Goal: Task Accomplishment & Management: Use online tool/utility

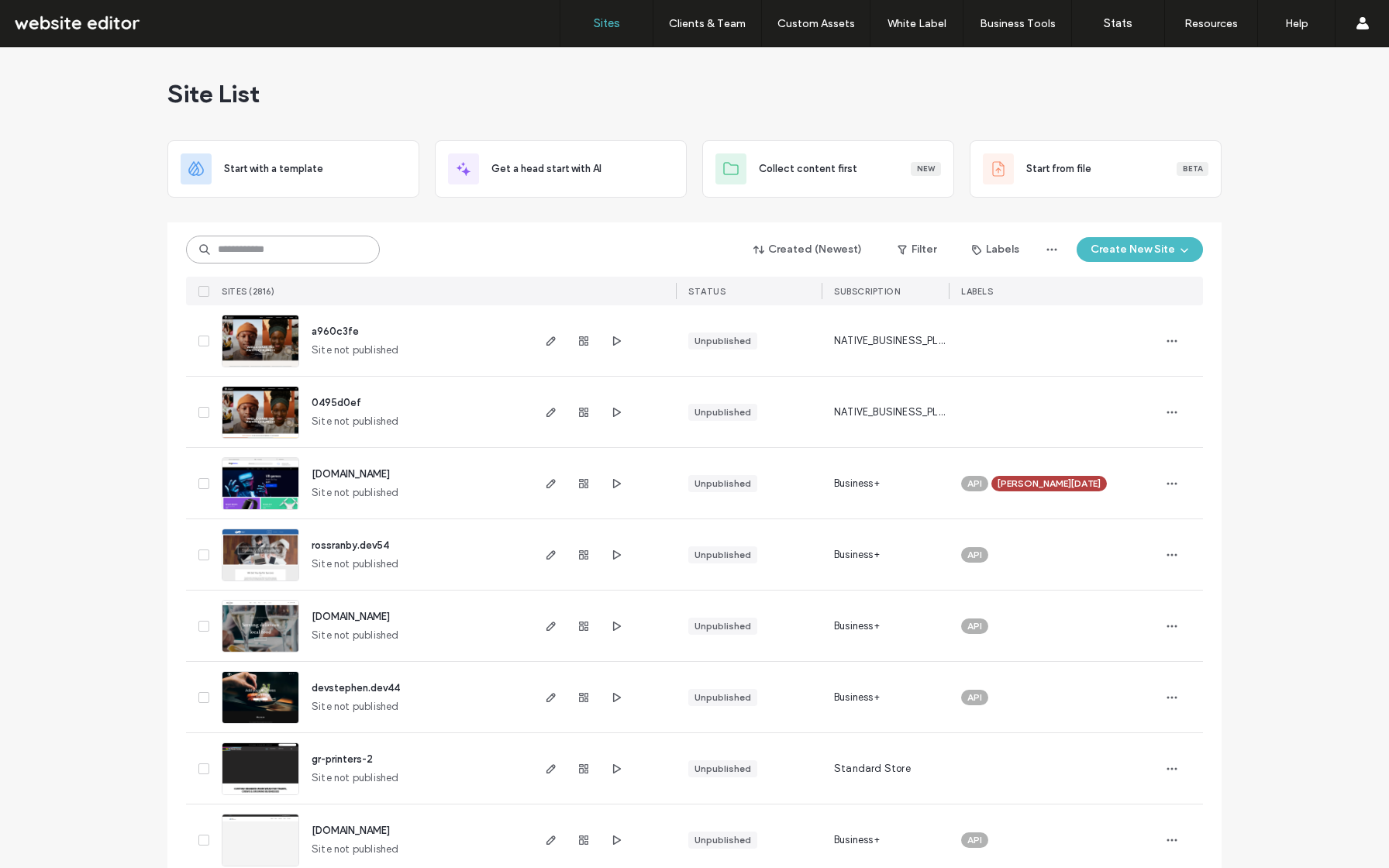
click at [281, 239] on input at bounding box center [283, 249] width 194 height 28
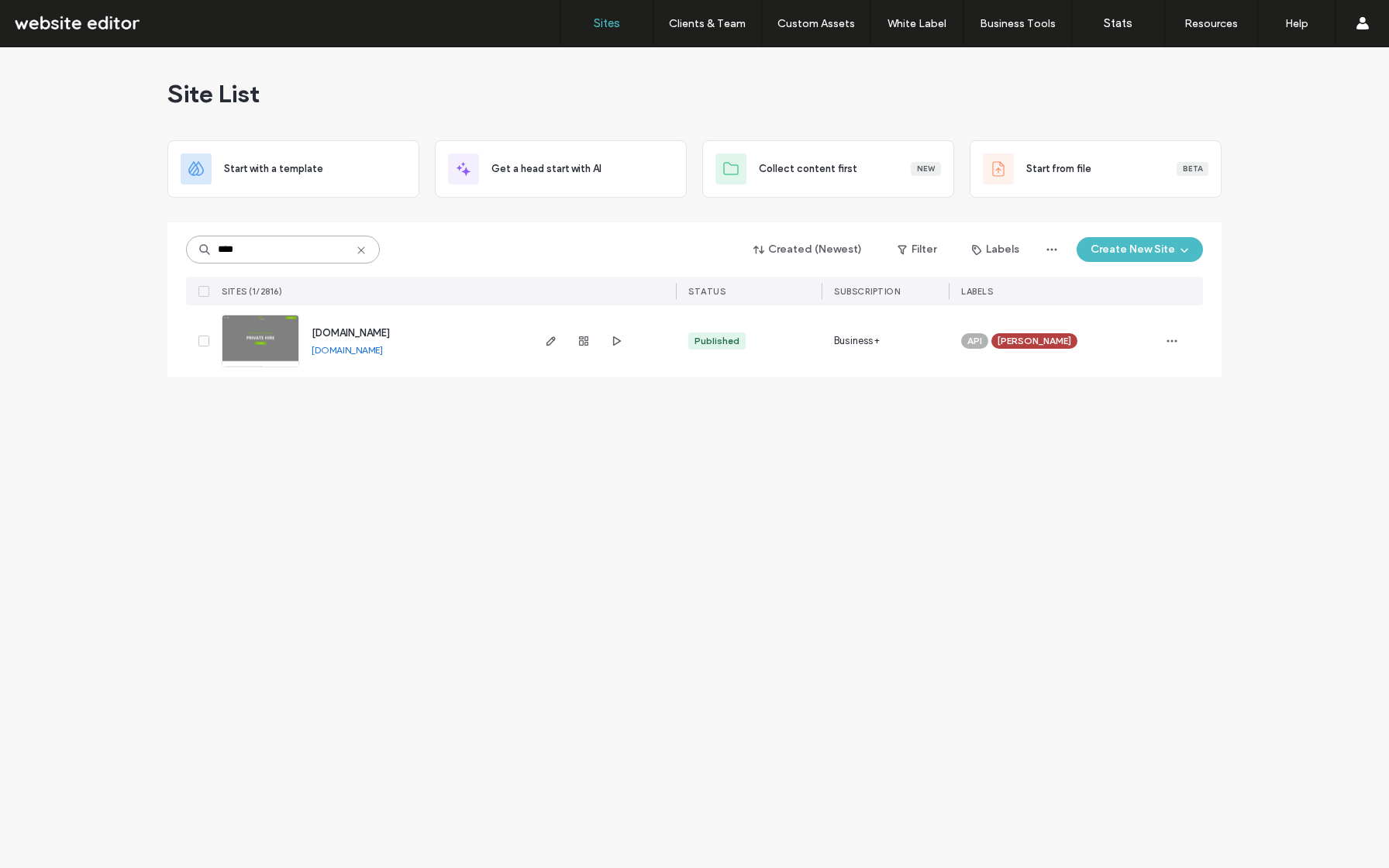
click at [303, 242] on input "****" at bounding box center [283, 249] width 194 height 28
type input "*****"
click at [546, 343] on icon "button" at bounding box center [551, 341] width 12 height 12
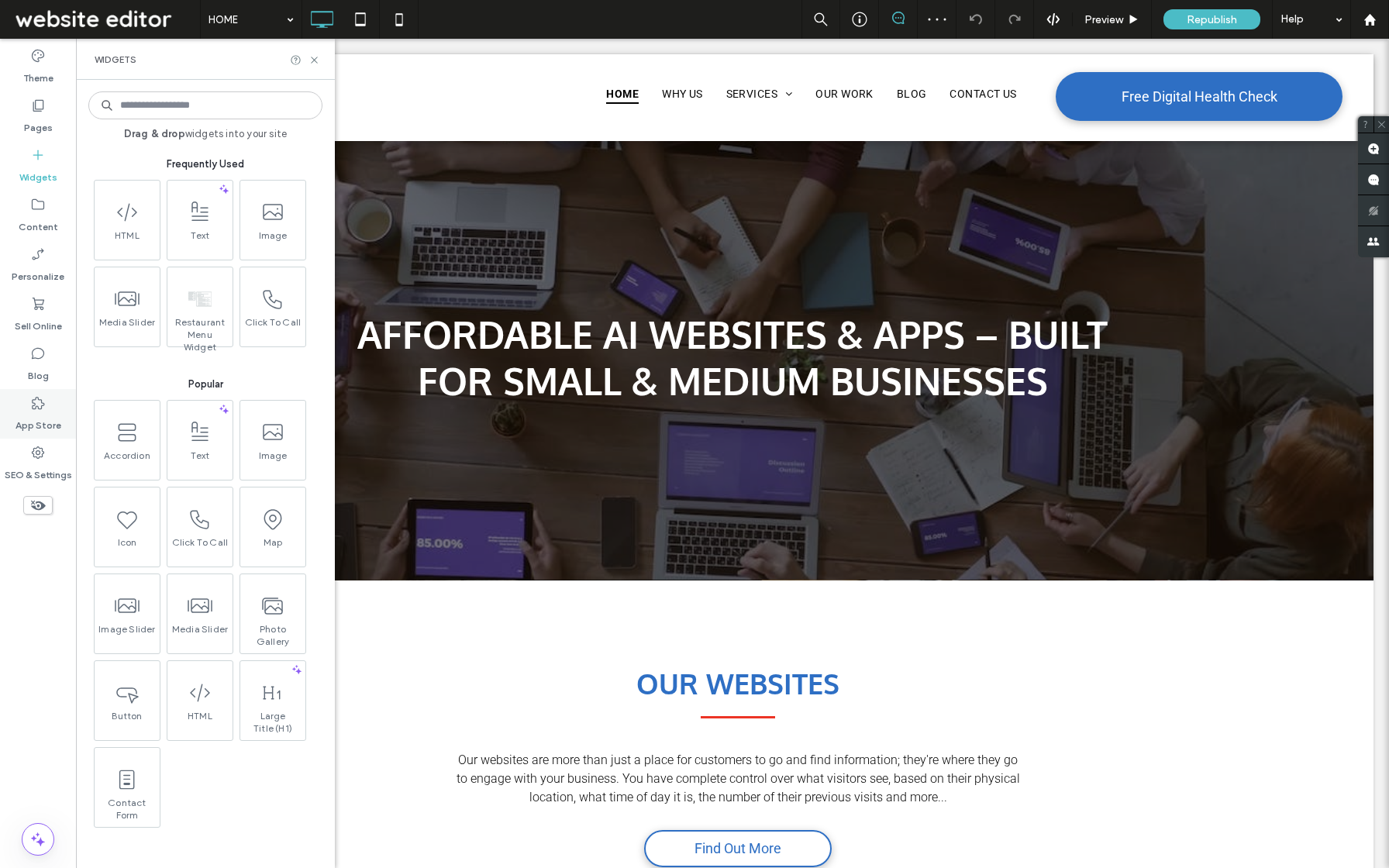
click at [28, 426] on label "App Store" at bounding box center [38, 422] width 46 height 22
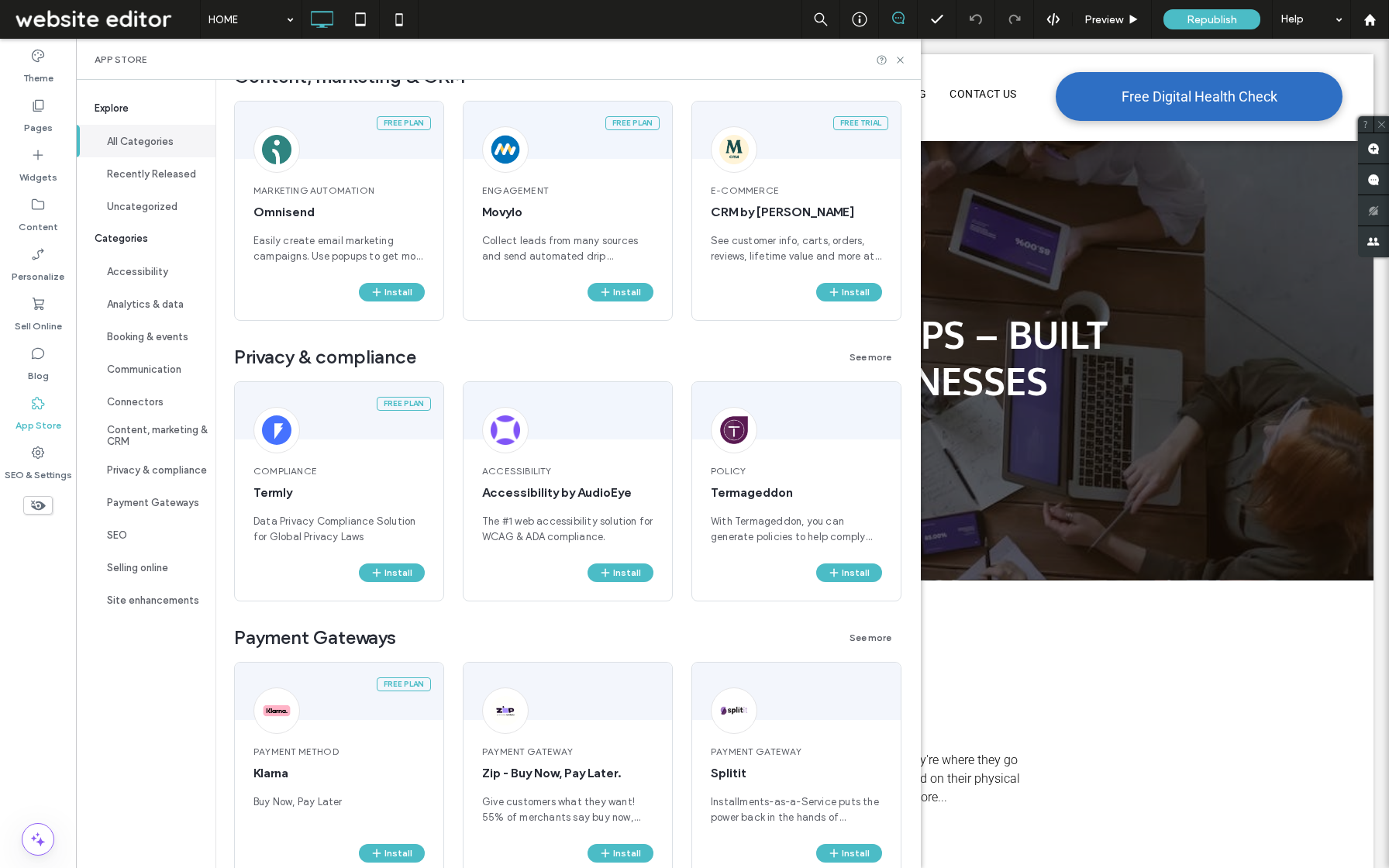
scroll to position [2116, 0]
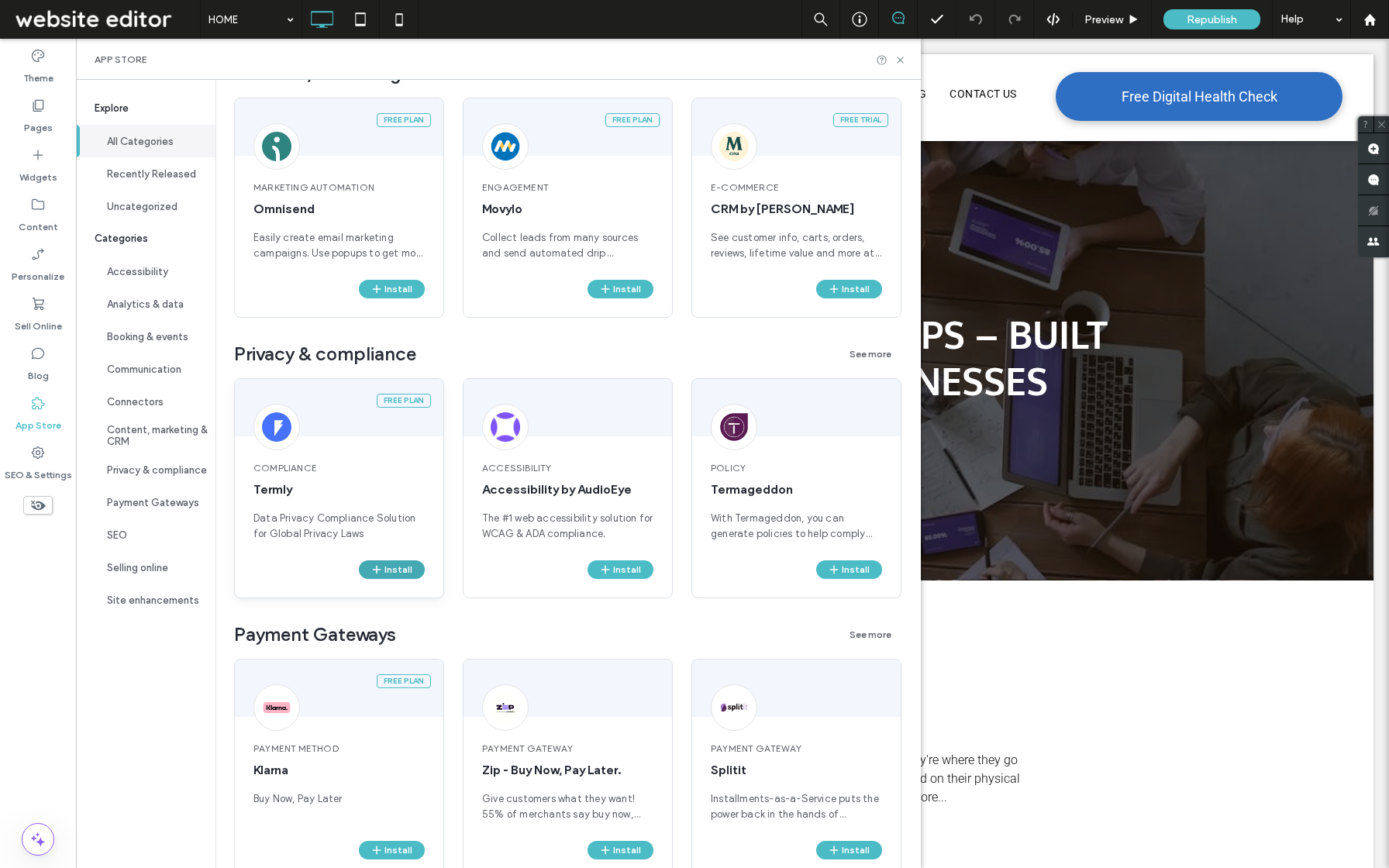
click at [382, 570] on icon "button" at bounding box center [376, 569] width 12 height 12
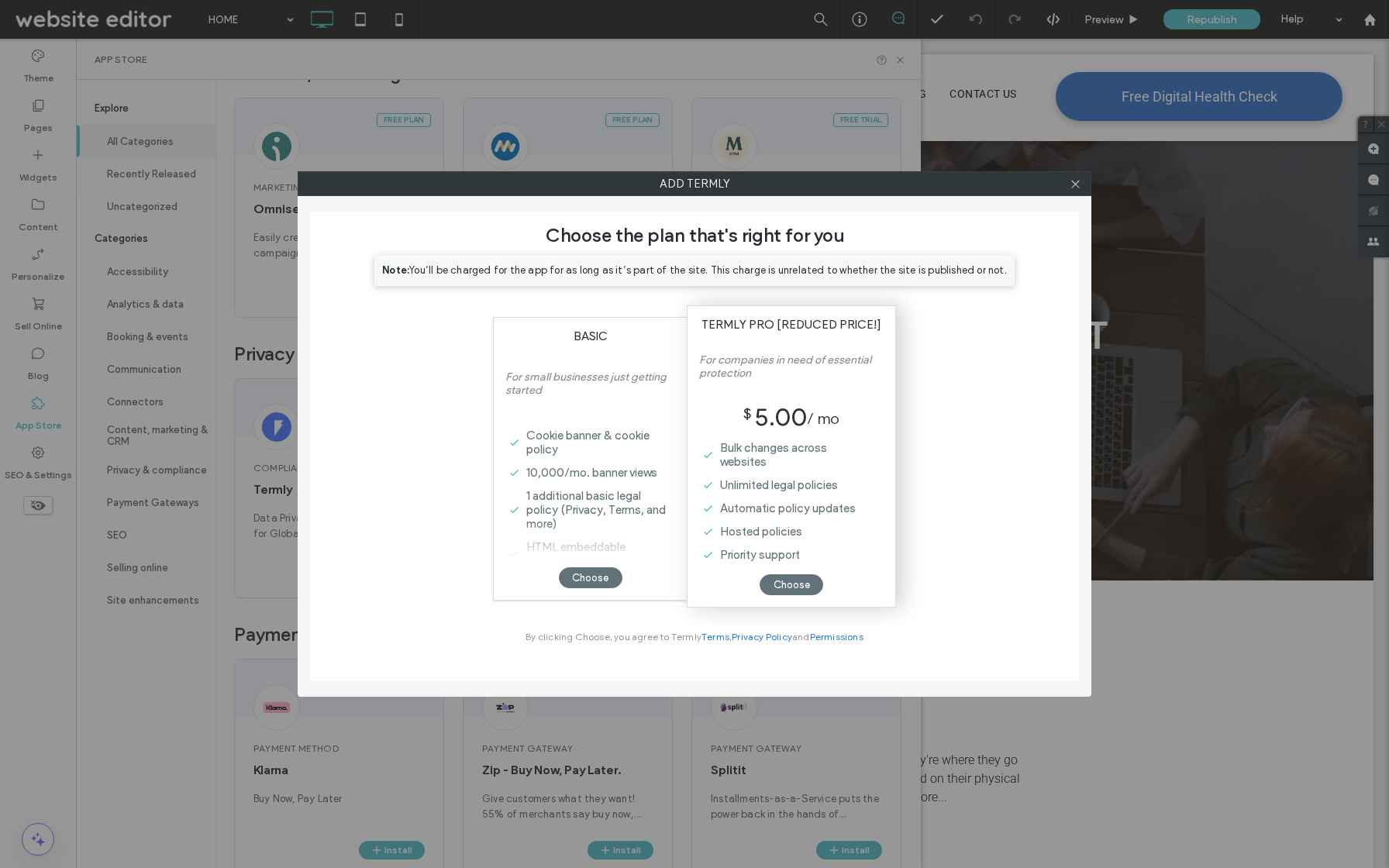
scroll to position [0, 0]
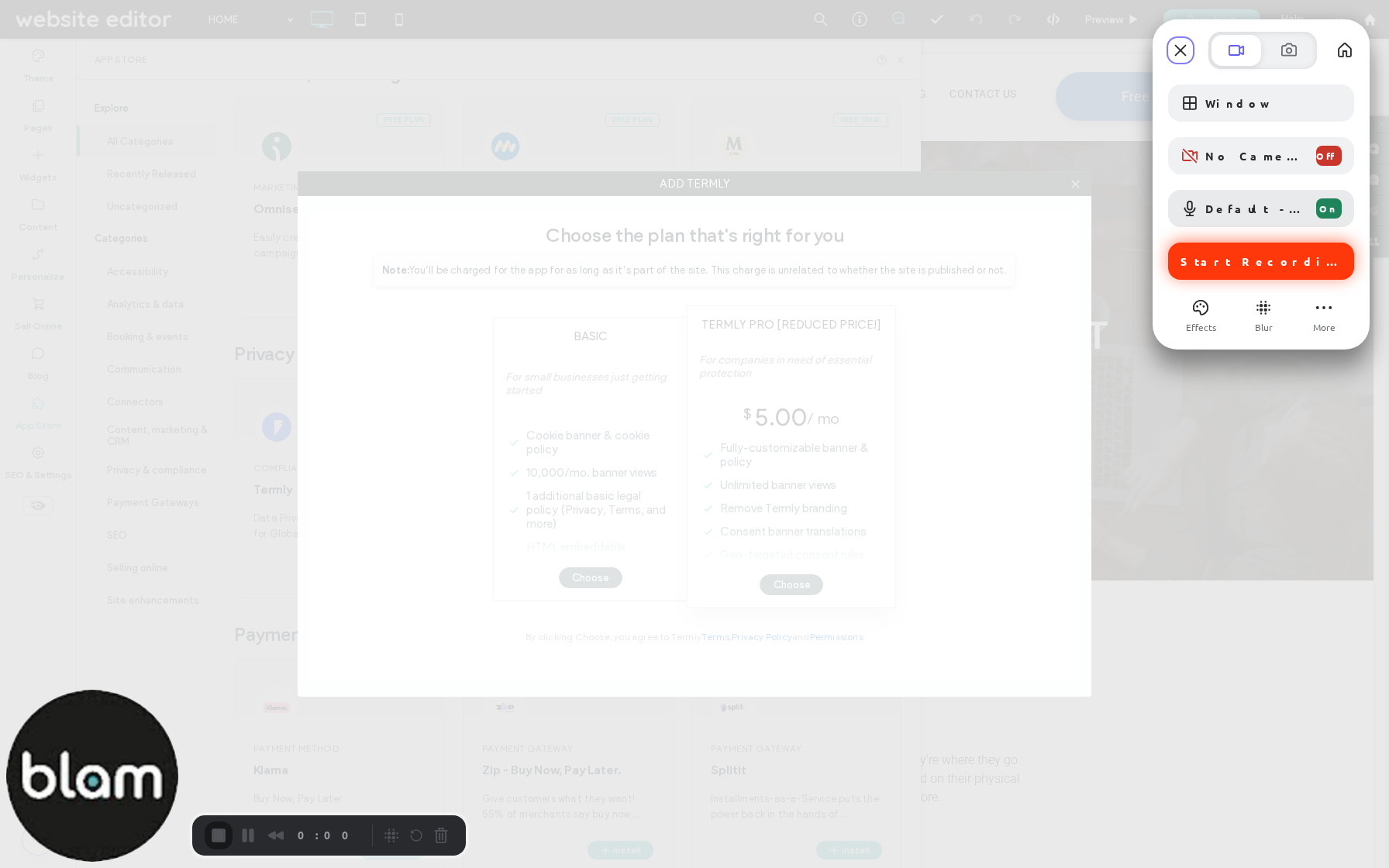
click at [1246, 263] on span "Start Recording" at bounding box center [1263, 261] width 164 height 14
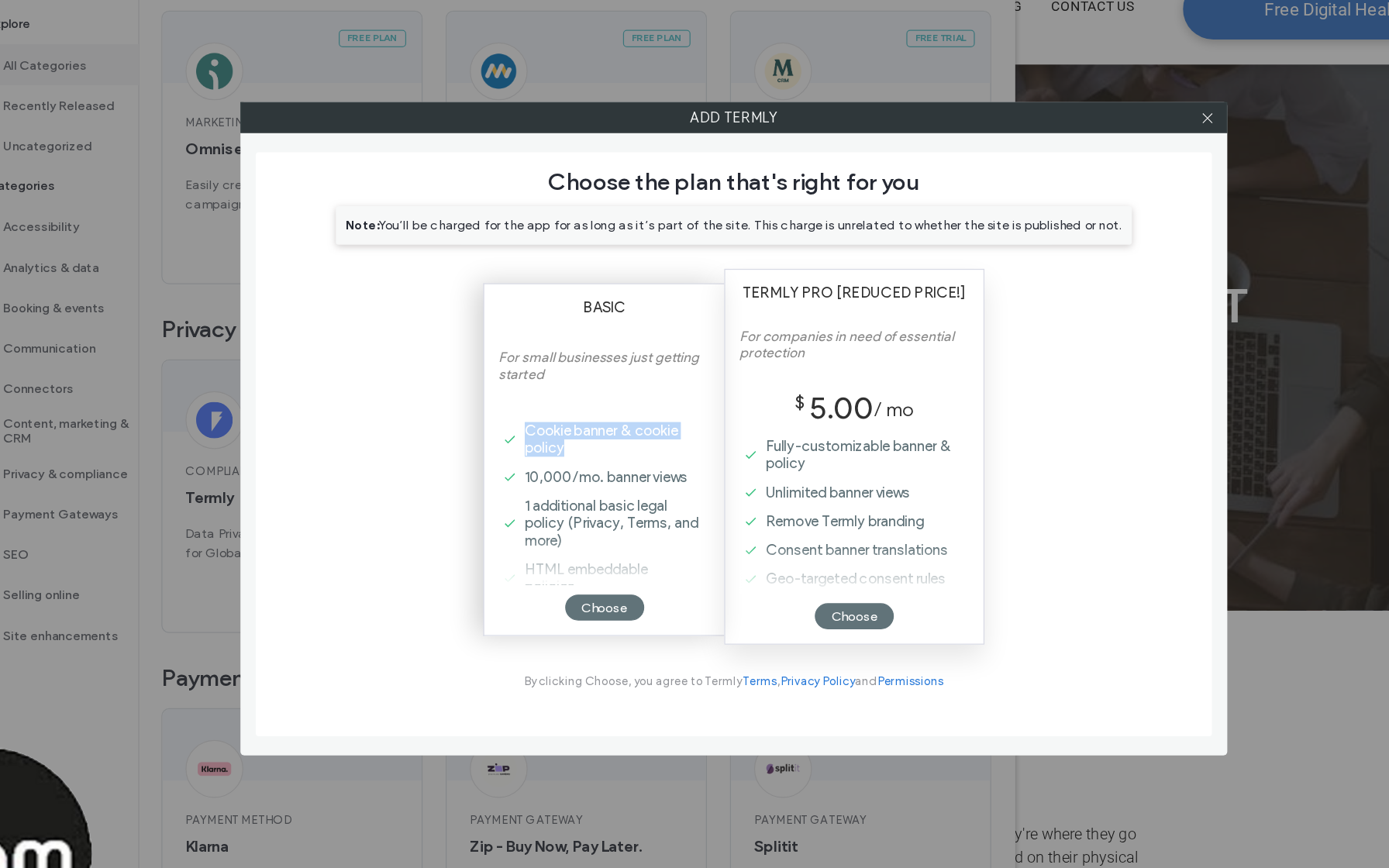
drag, startPoint x: 527, startPoint y: 437, endPoint x: 571, endPoint y: 458, distance: 48.8
click at [571, 458] on label "Cookie banner & cookie policy" at bounding box center [593, 442] width 149 height 37
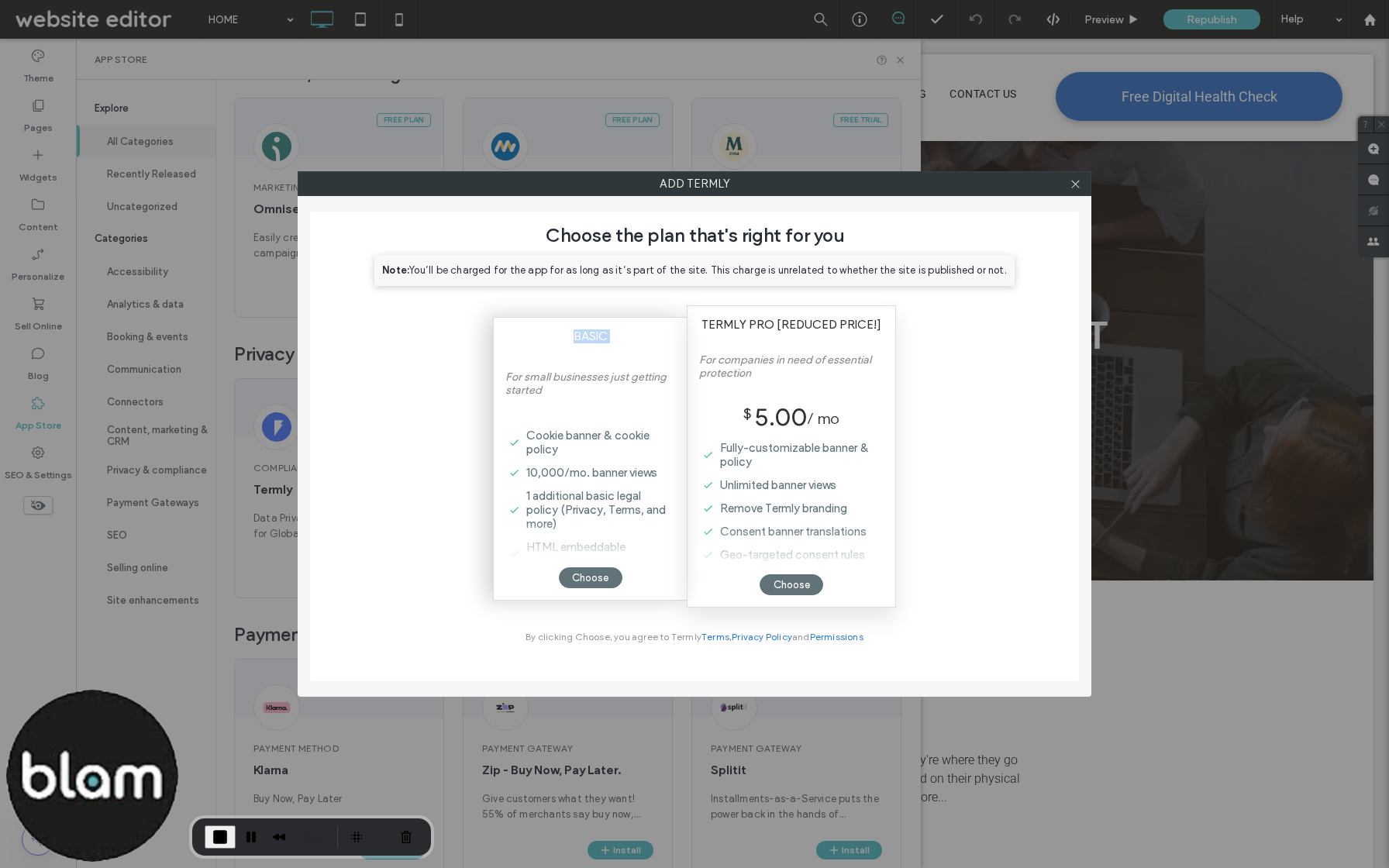
drag, startPoint x: 558, startPoint y: 330, endPoint x: 610, endPoint y: 368, distance: 64.4
click at [610, 368] on div "Basic For small businesses just getting started Cookie banner & cookie policy 1…" at bounding box center [590, 459] width 194 height 284
click at [593, 456] on label "Cookie banner & cookie policy" at bounding box center [593, 442] width 149 height 37
drag, startPoint x: 529, startPoint y: 474, endPoint x: 628, endPoint y: 475, distance: 99.0
click at [628, 475] on span "10,000/mo. banner views" at bounding box center [592, 472] width 131 height 14
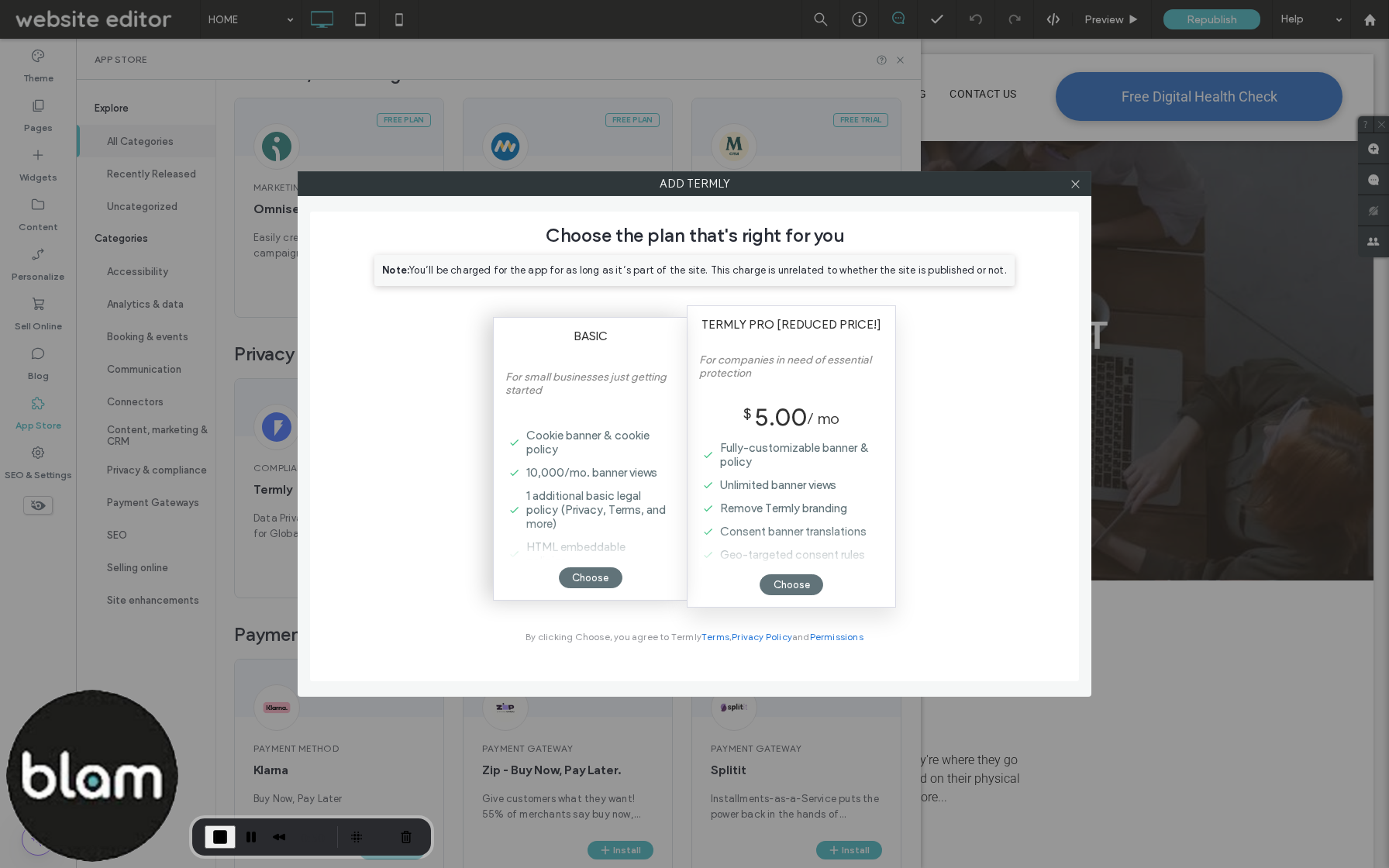
click at [628, 503] on span "1 additional basic legal policy (Privacy, Terms, and more)" at bounding box center [596, 510] width 140 height 42
drag, startPoint x: 732, startPoint y: 404, endPoint x: 850, endPoint y: 407, distance: 118.0
click at [850, 407] on div "Termly Pro [Reduced price!] For companies in need of essential protection $ 5.0…" at bounding box center [791, 457] width 209 height 302
click at [589, 582] on div "Choose" at bounding box center [590, 577] width 64 height 21
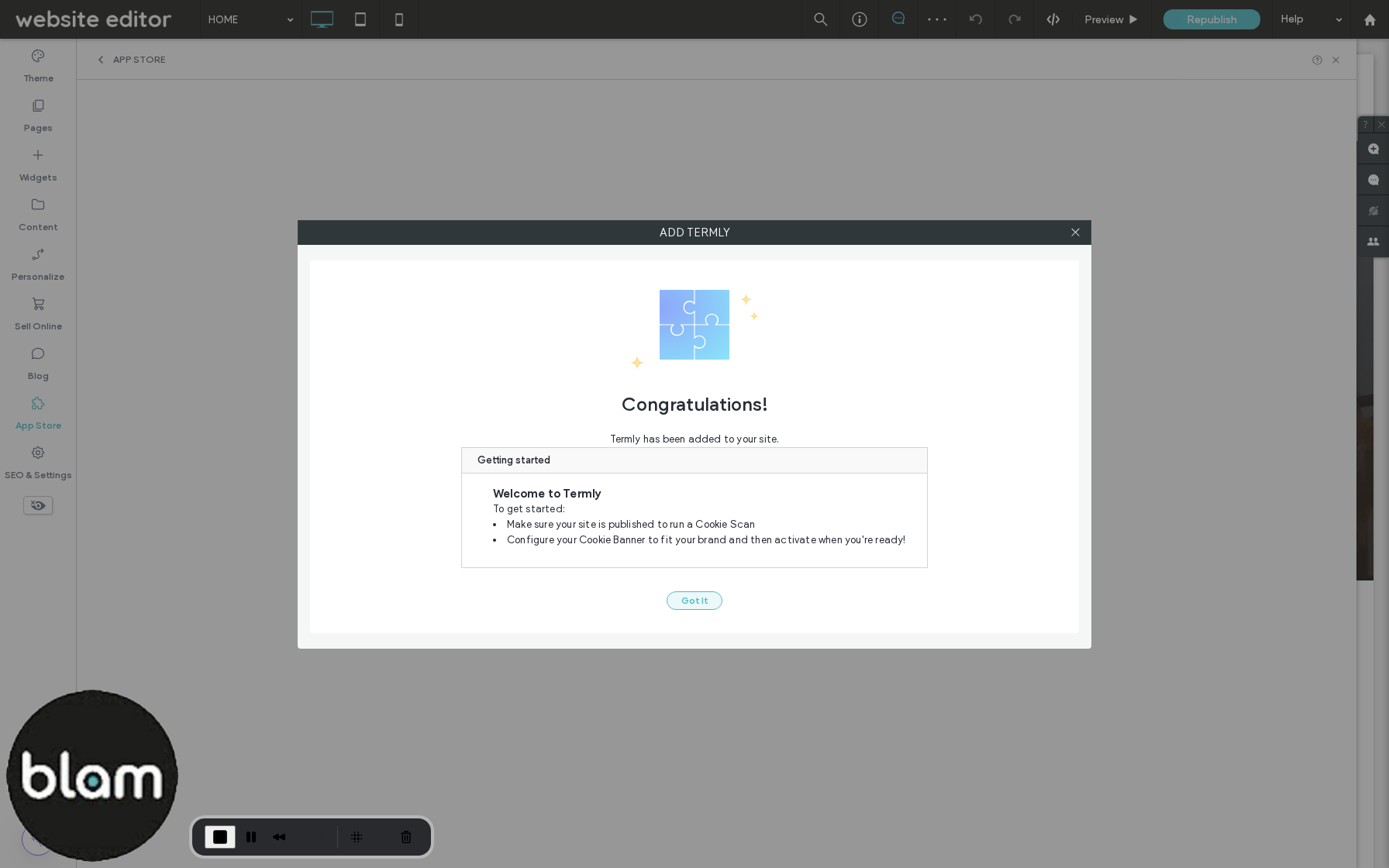
click at [694, 600] on button "Got It" at bounding box center [694, 601] width 56 height 19
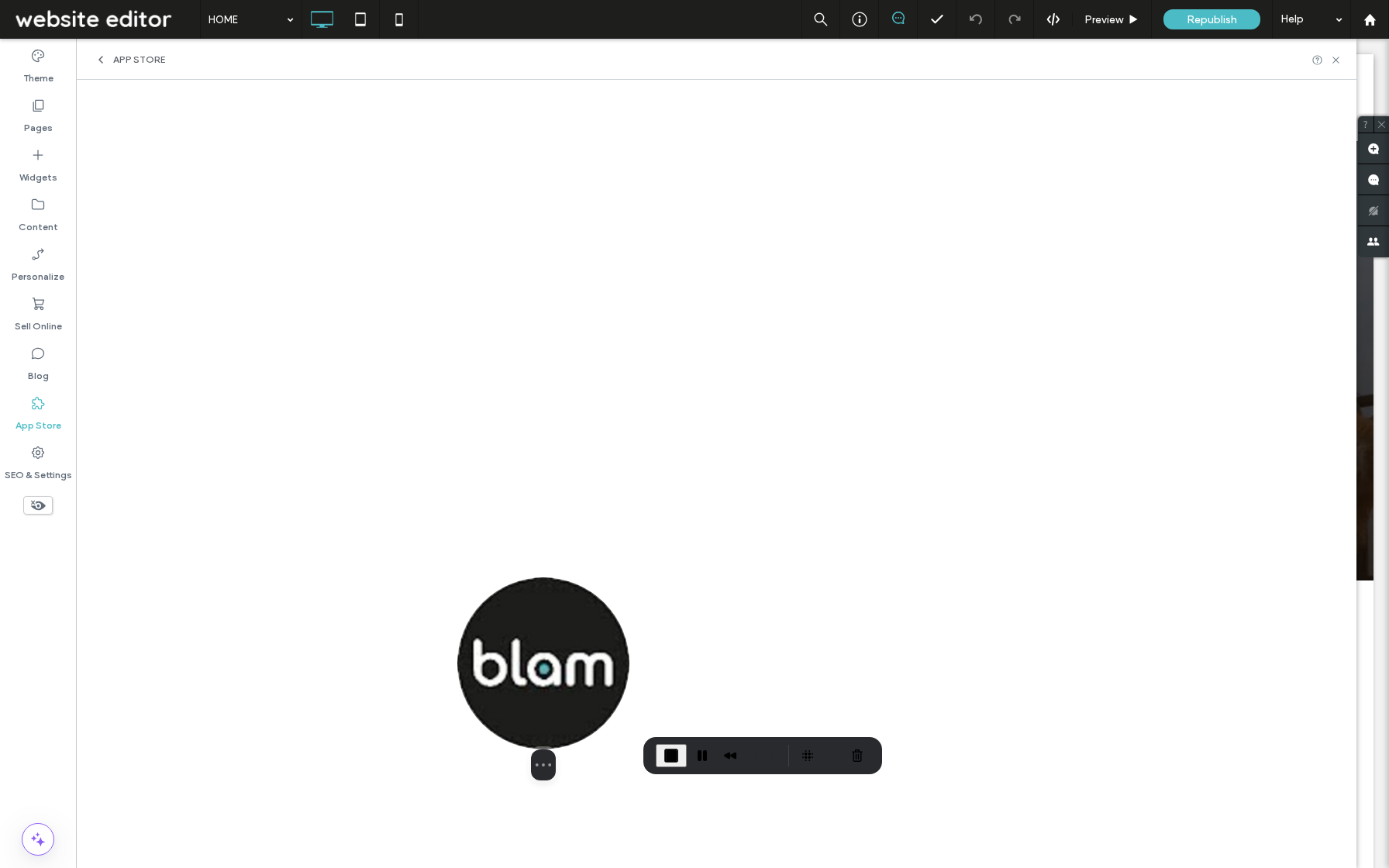
drag, startPoint x: 95, startPoint y: 754, endPoint x: 553, endPoint y: 689, distance: 462.6
click at [553, 689] on img at bounding box center [543, 663] width 172 height 172
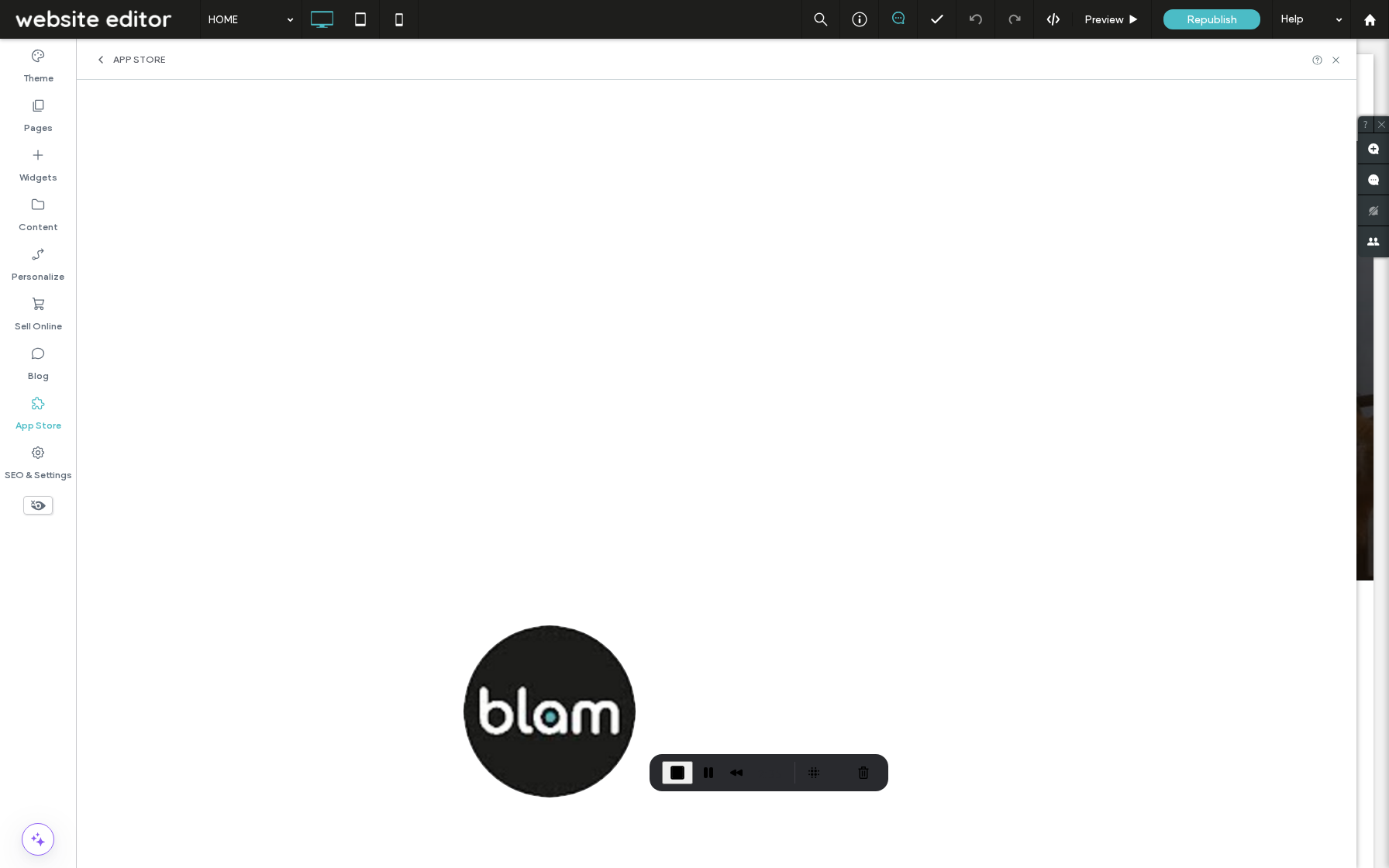
click at [131, 55] on span "App Store" at bounding box center [139, 59] width 52 height 12
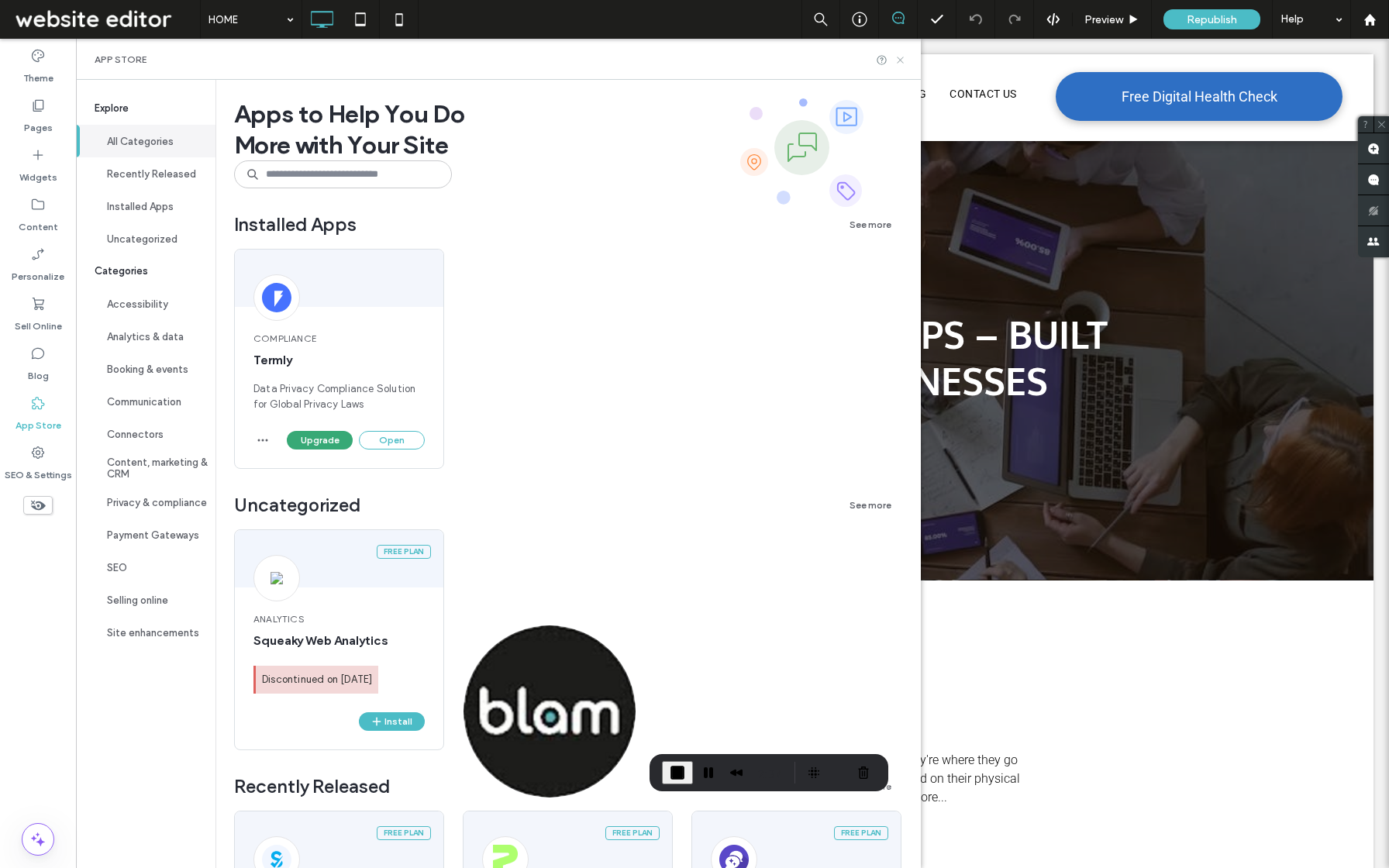
drag, startPoint x: 904, startPoint y: 57, endPoint x: 828, endPoint y: 23, distance: 83.3
click at [904, 57] on icon at bounding box center [901, 60] width 11 height 11
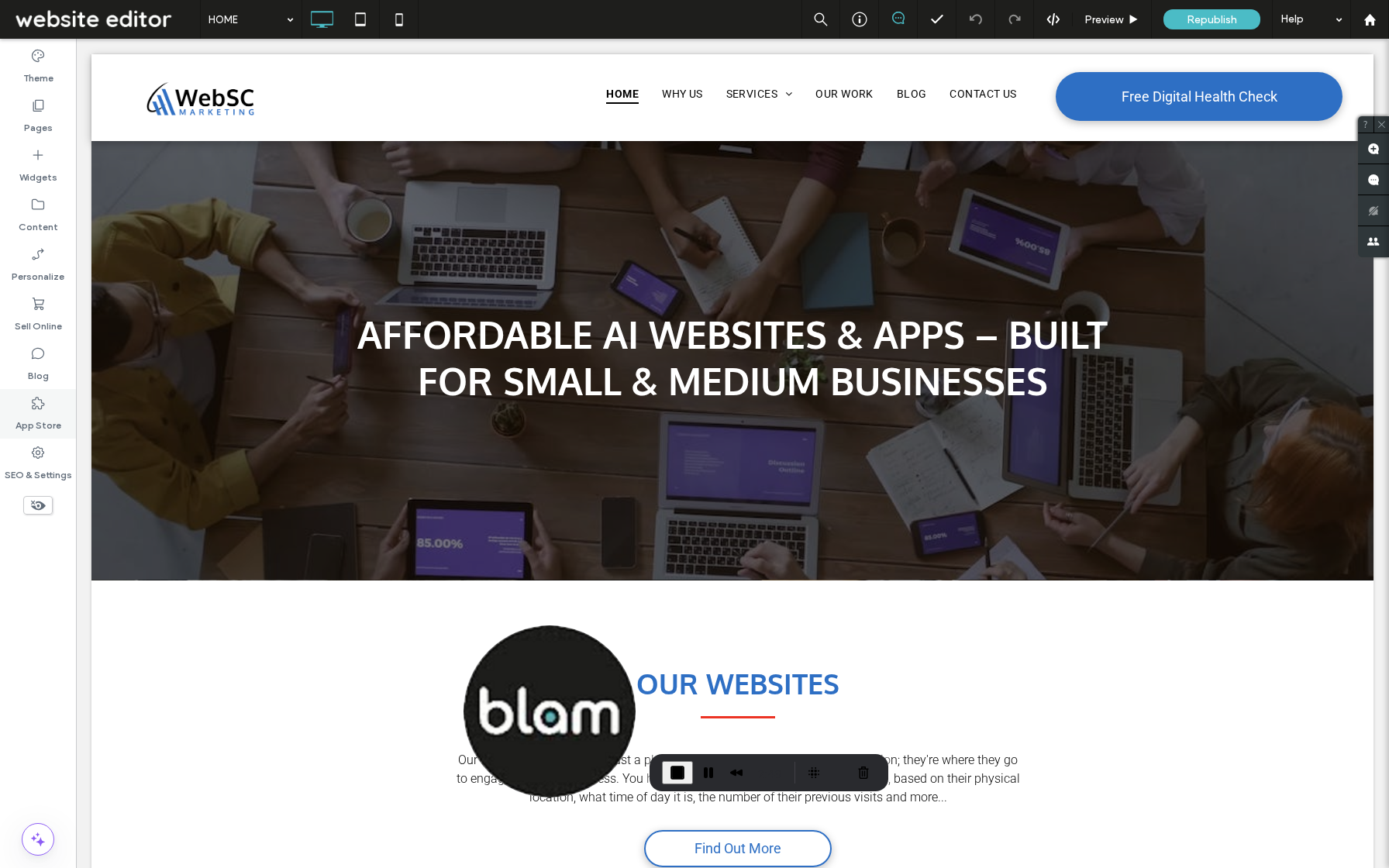
click at [37, 400] on icon at bounding box center [38, 403] width 15 height 15
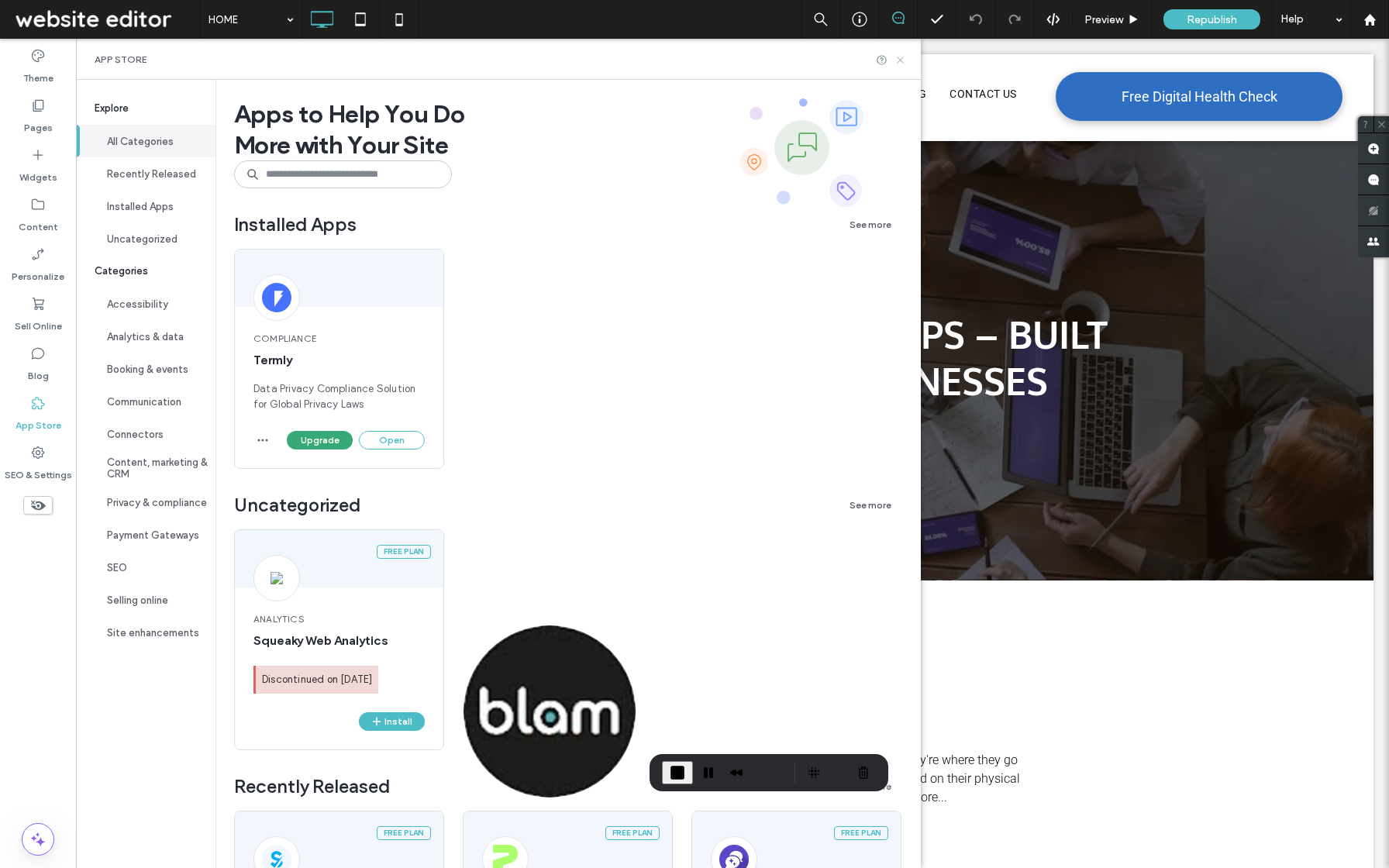
click at [904, 59] on icon at bounding box center [901, 60] width 11 height 11
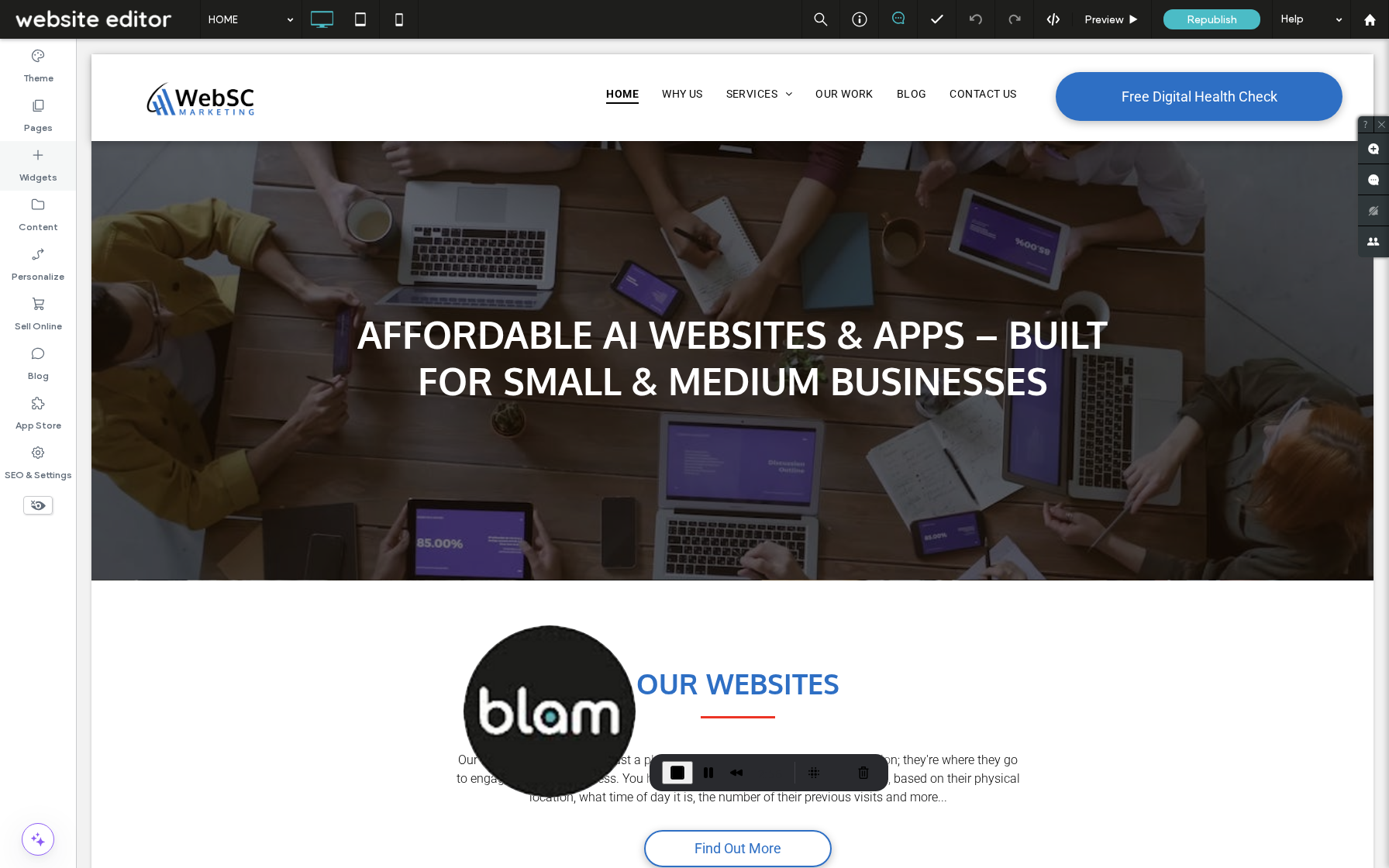
click at [42, 170] on label "Widgets" at bounding box center [38, 173] width 38 height 22
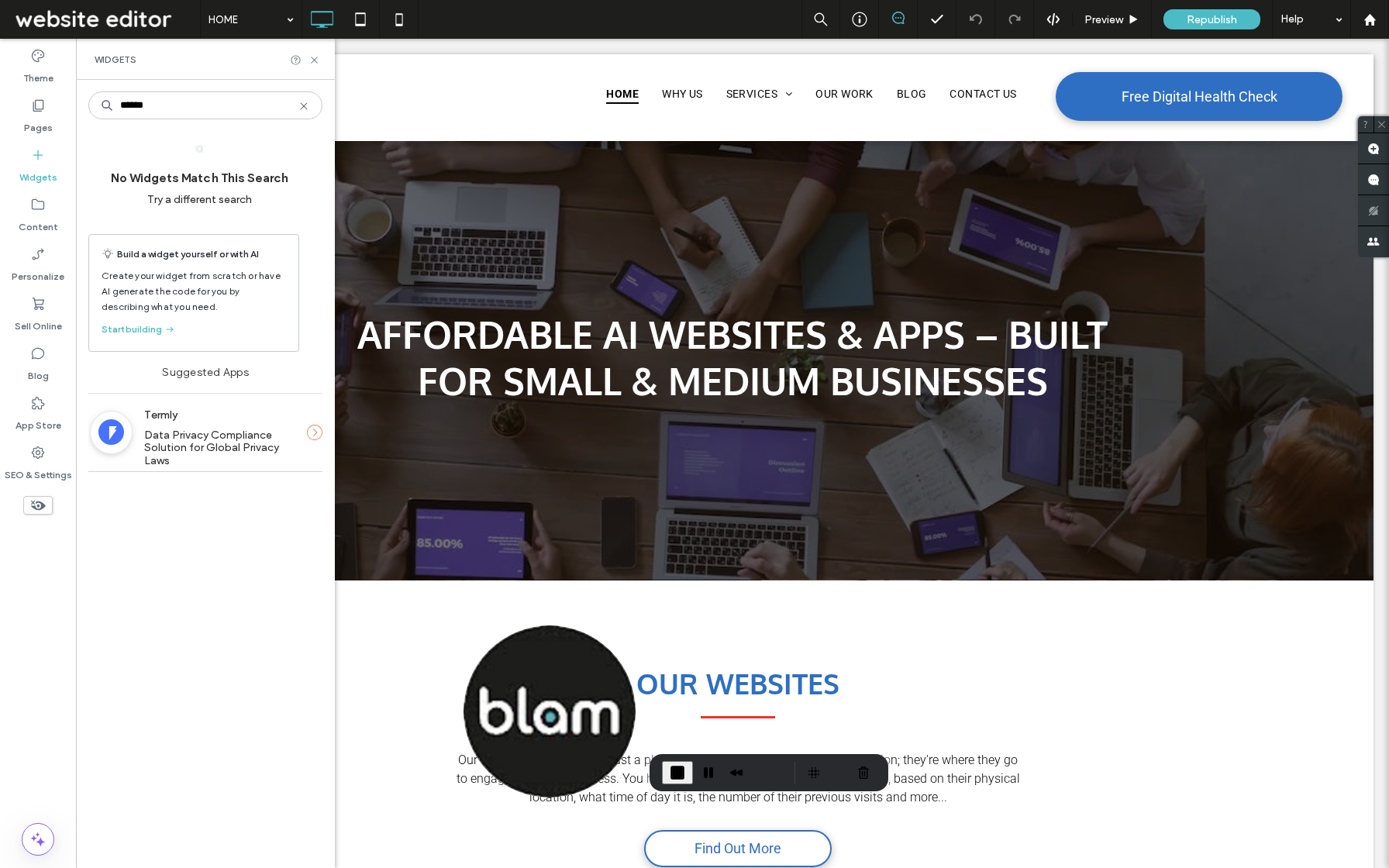
type input "******"
click at [310, 432] on icon at bounding box center [314, 432] width 15 height 15
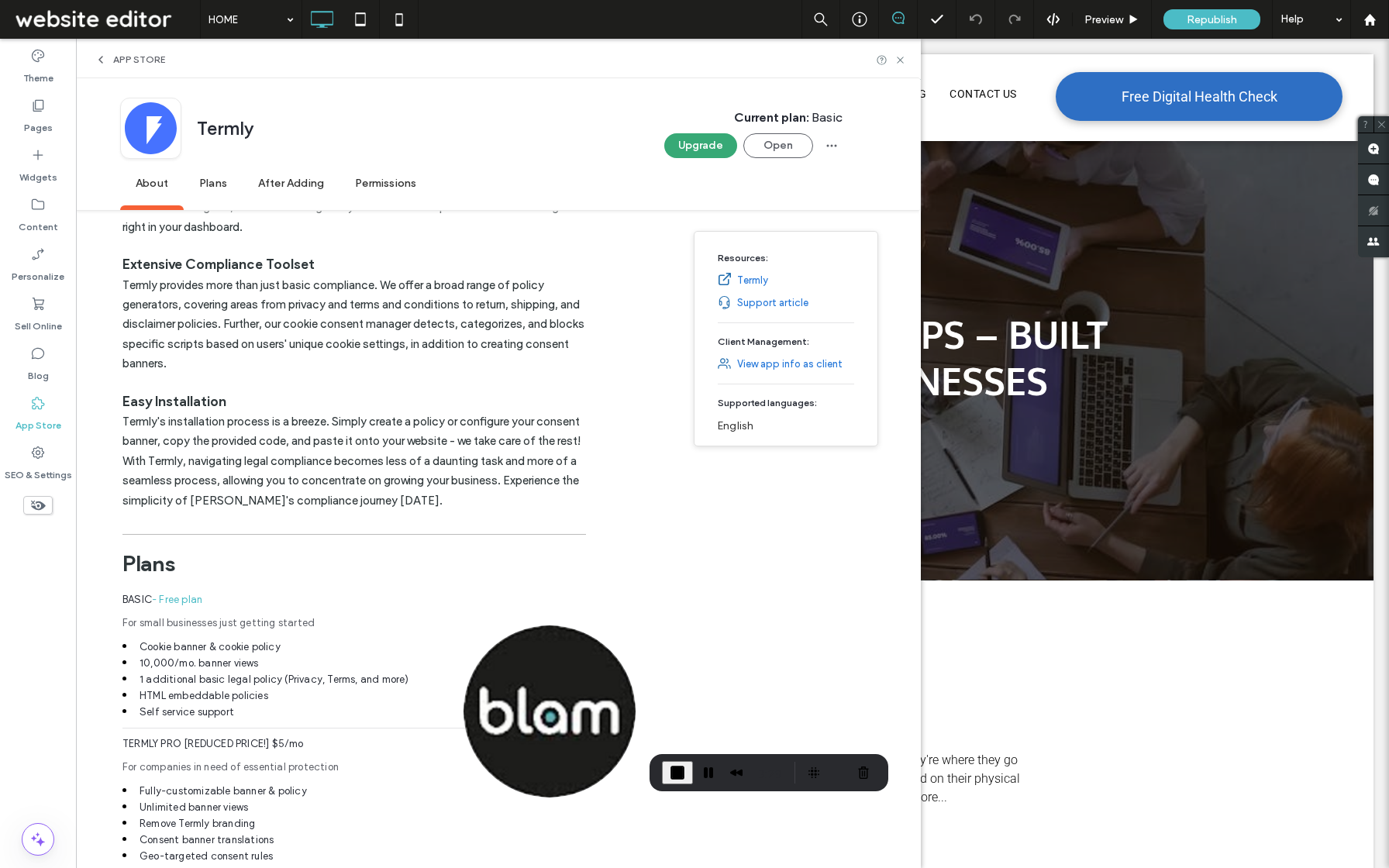
scroll to position [621, 0]
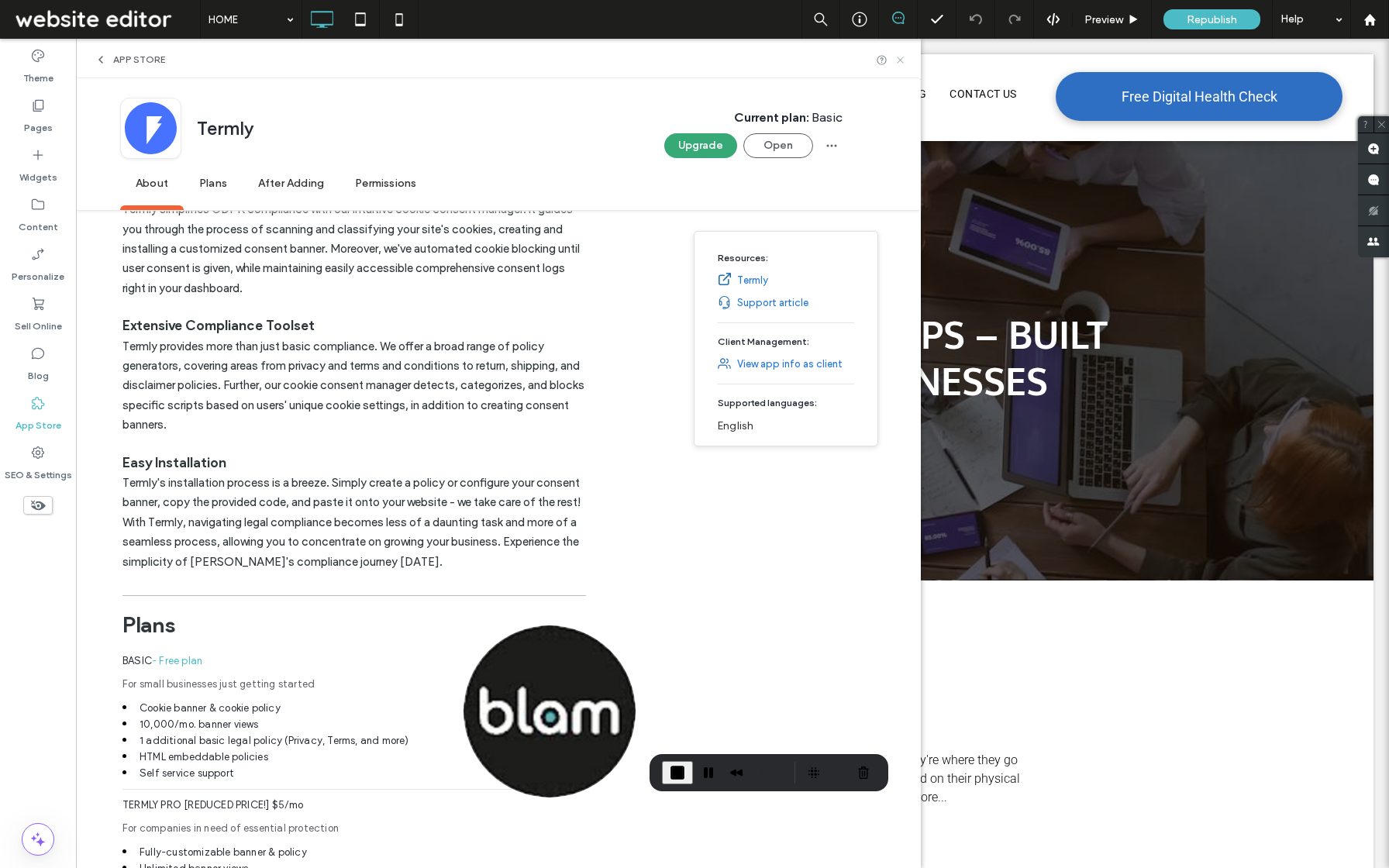
click at [901, 63] on icon at bounding box center [901, 60] width 11 height 11
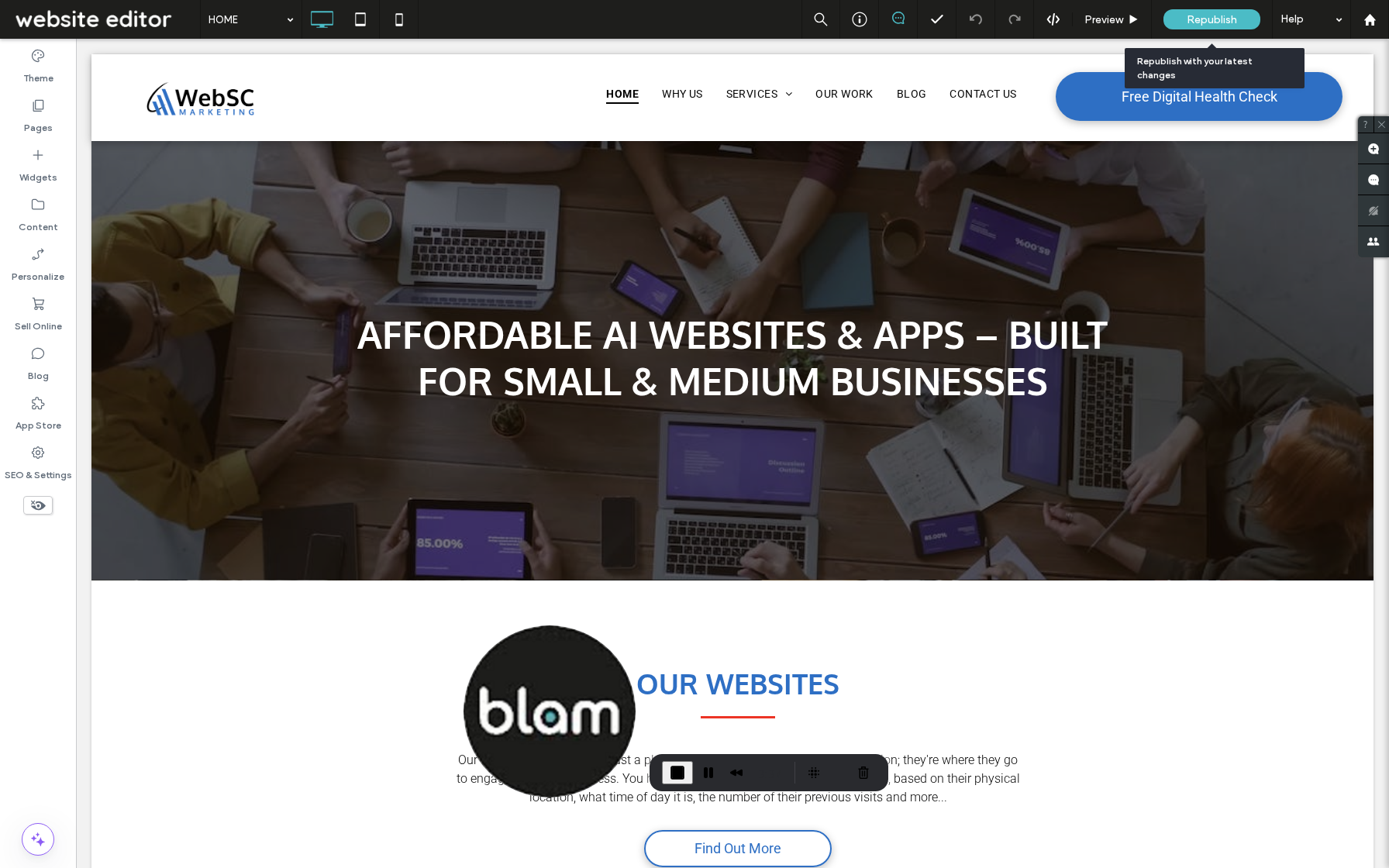
click at [1230, 19] on span "Republish" at bounding box center [1211, 20] width 50 height 13
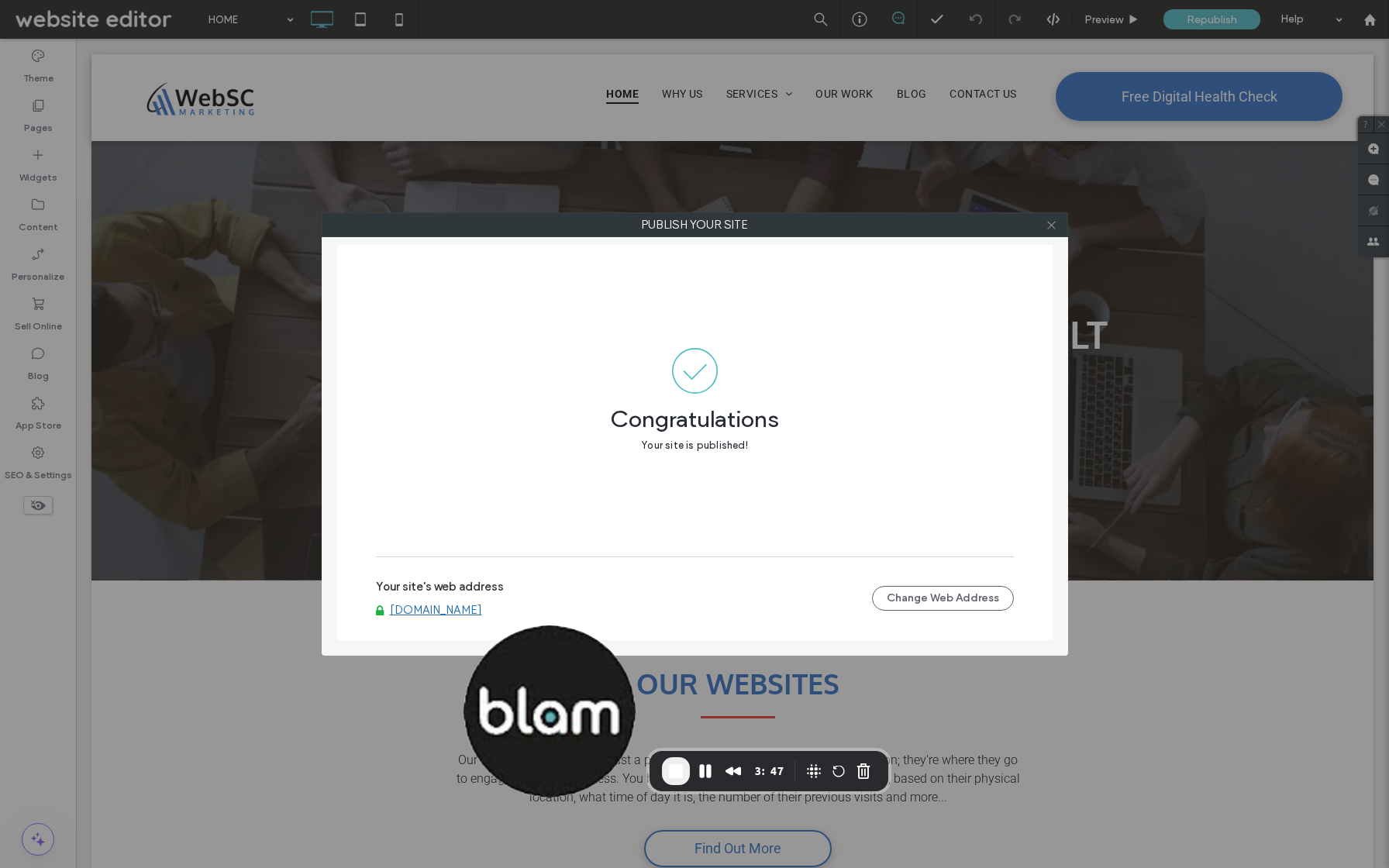
click at [1055, 219] on icon at bounding box center [1052, 225] width 11 height 11
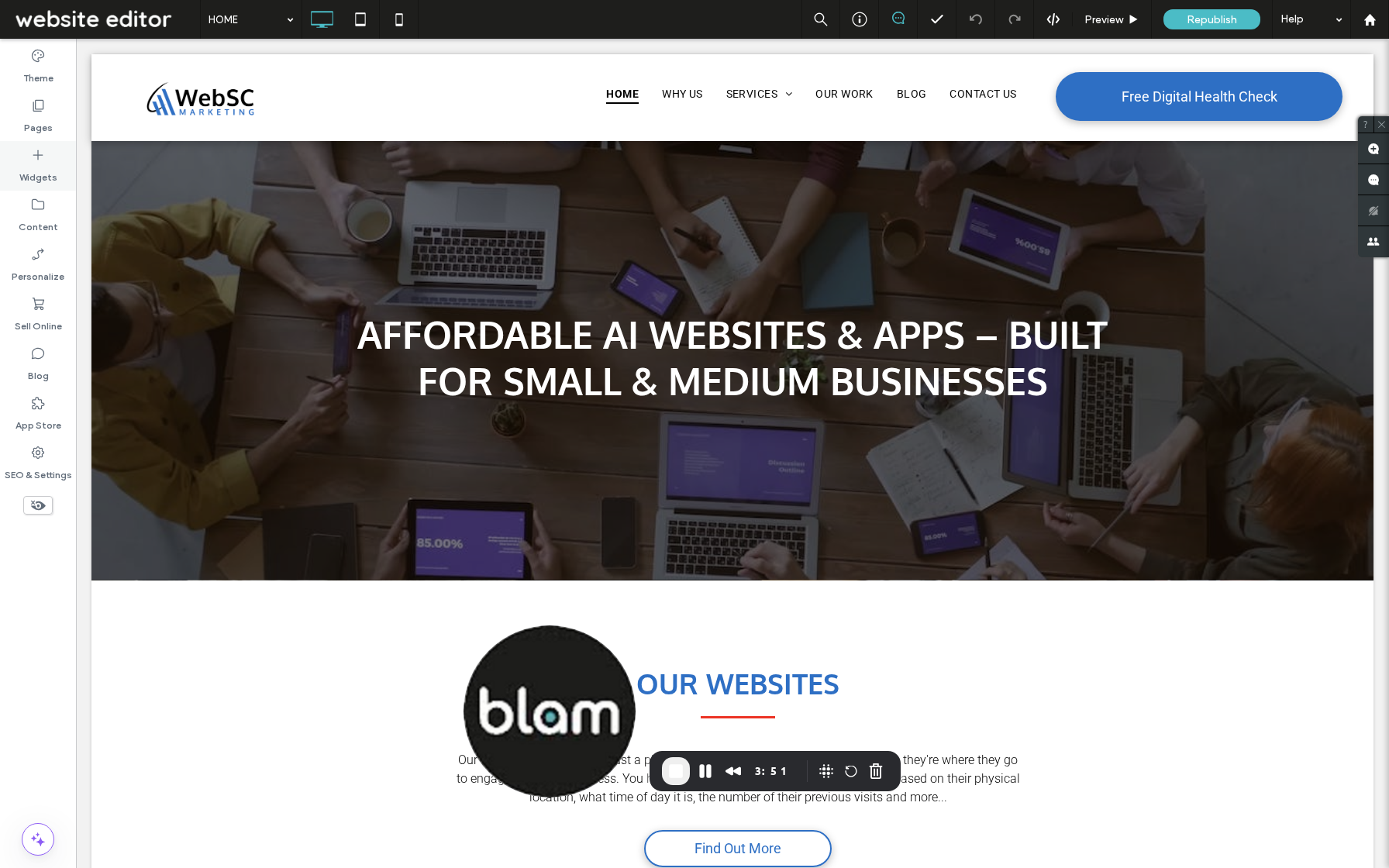
click at [41, 155] on use at bounding box center [38, 155] width 10 height 10
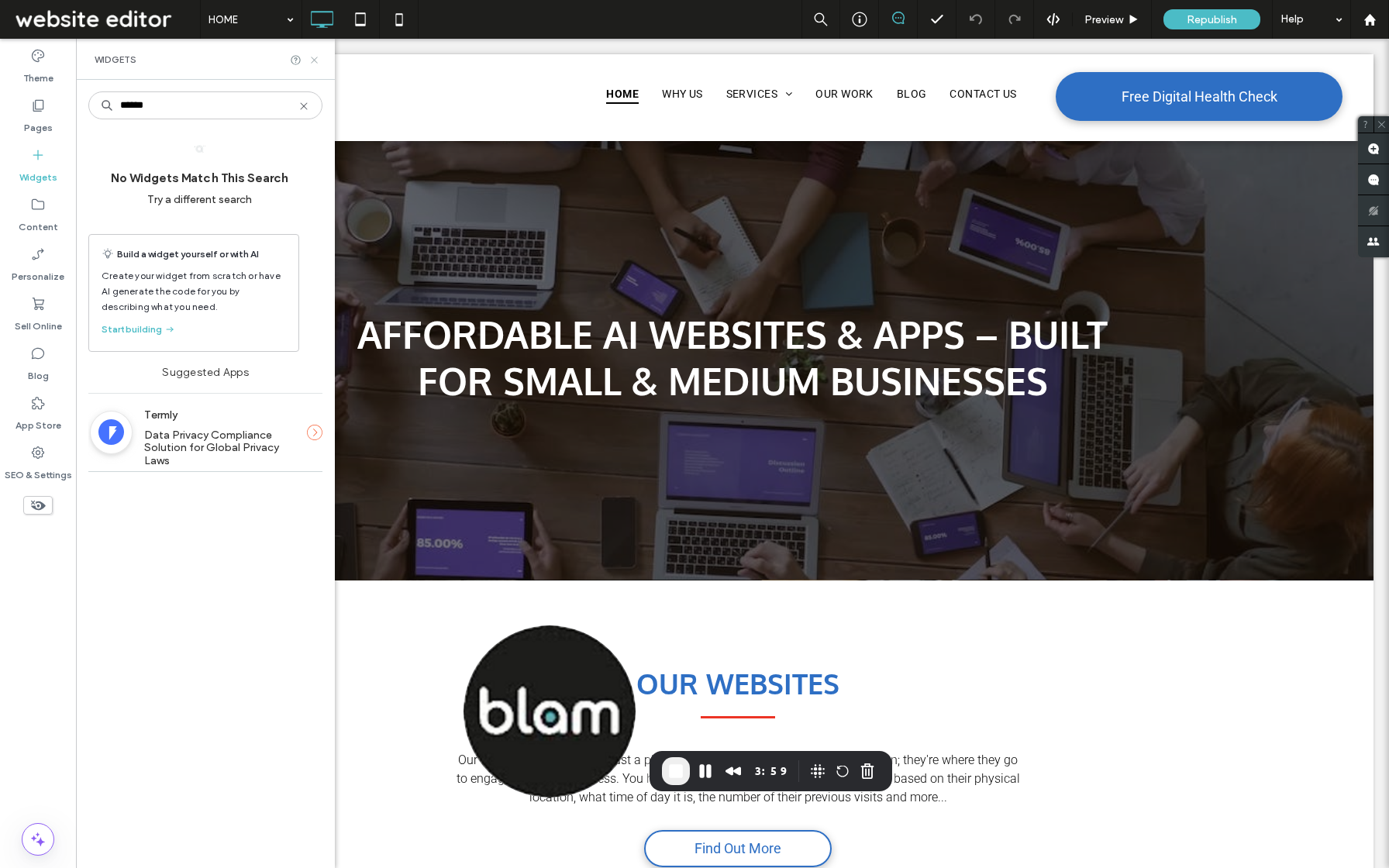
type input "******"
click at [316, 62] on icon at bounding box center [314, 60] width 11 height 11
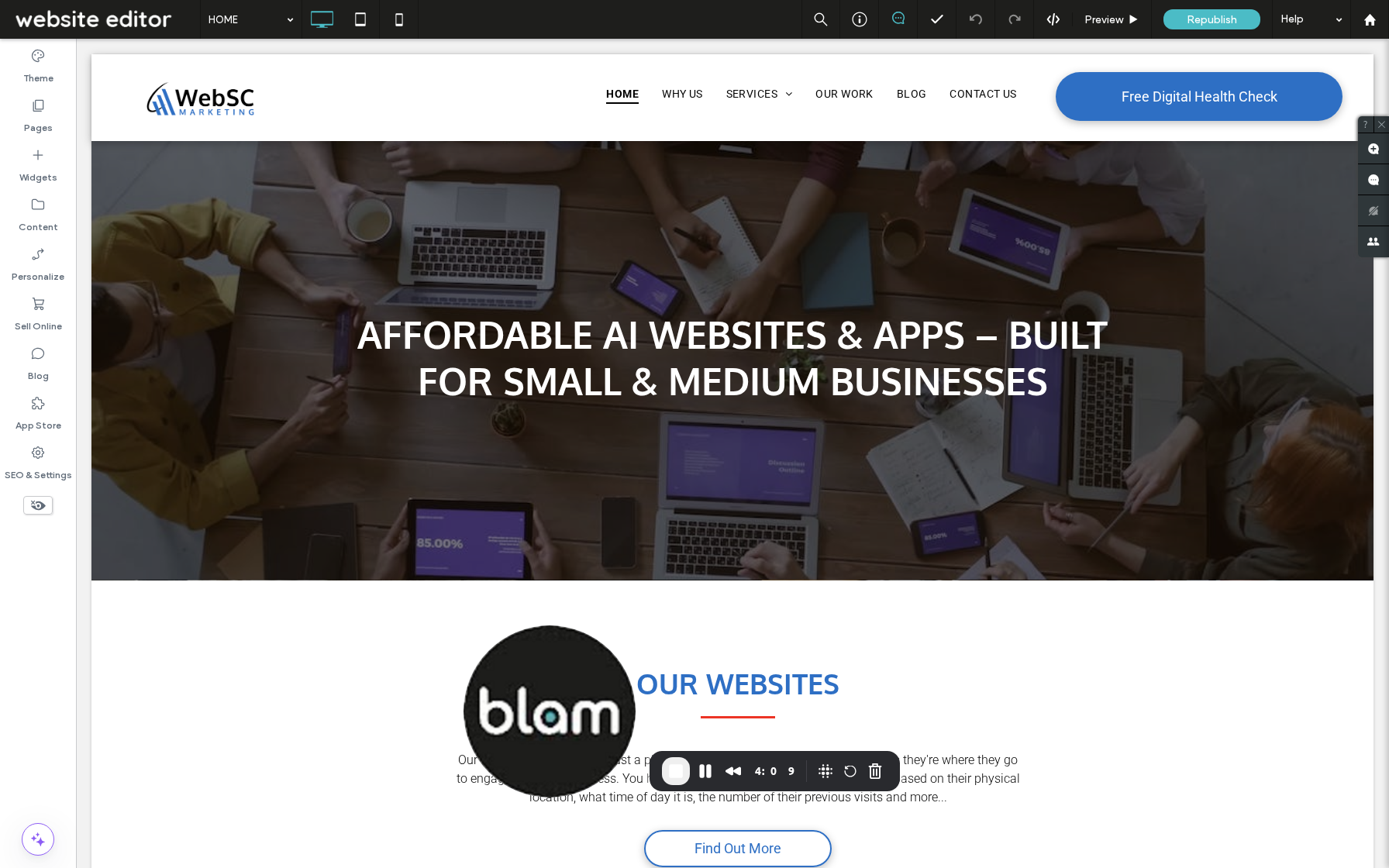
drag, startPoint x: 1362, startPoint y: 18, endPoint x: 770, endPoint y: 283, distance: 648.6
click at [673, 769] on span "End Recording" at bounding box center [676, 771] width 19 height 19
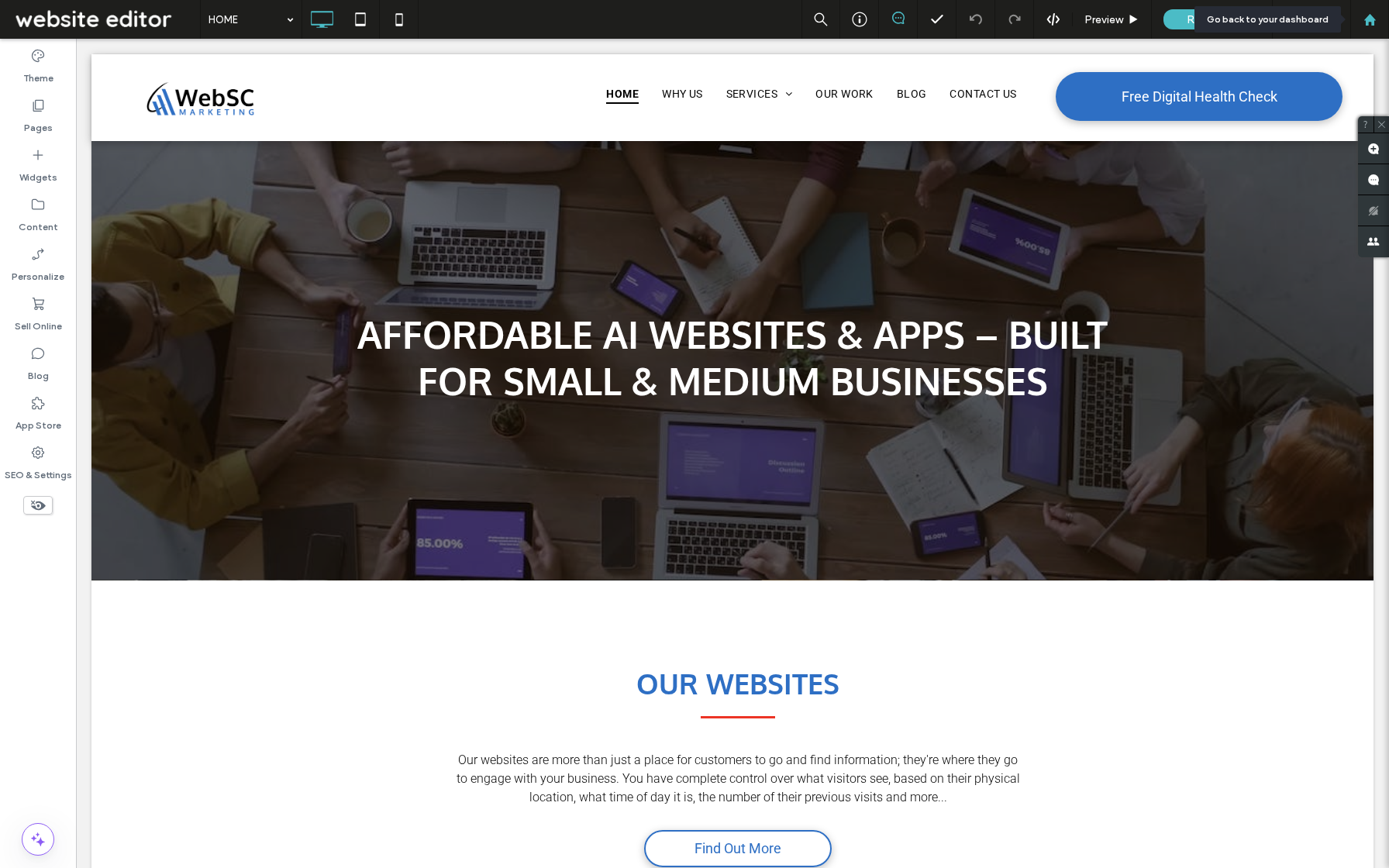
click at [1360, 23] on div at bounding box center [1369, 20] width 37 height 13
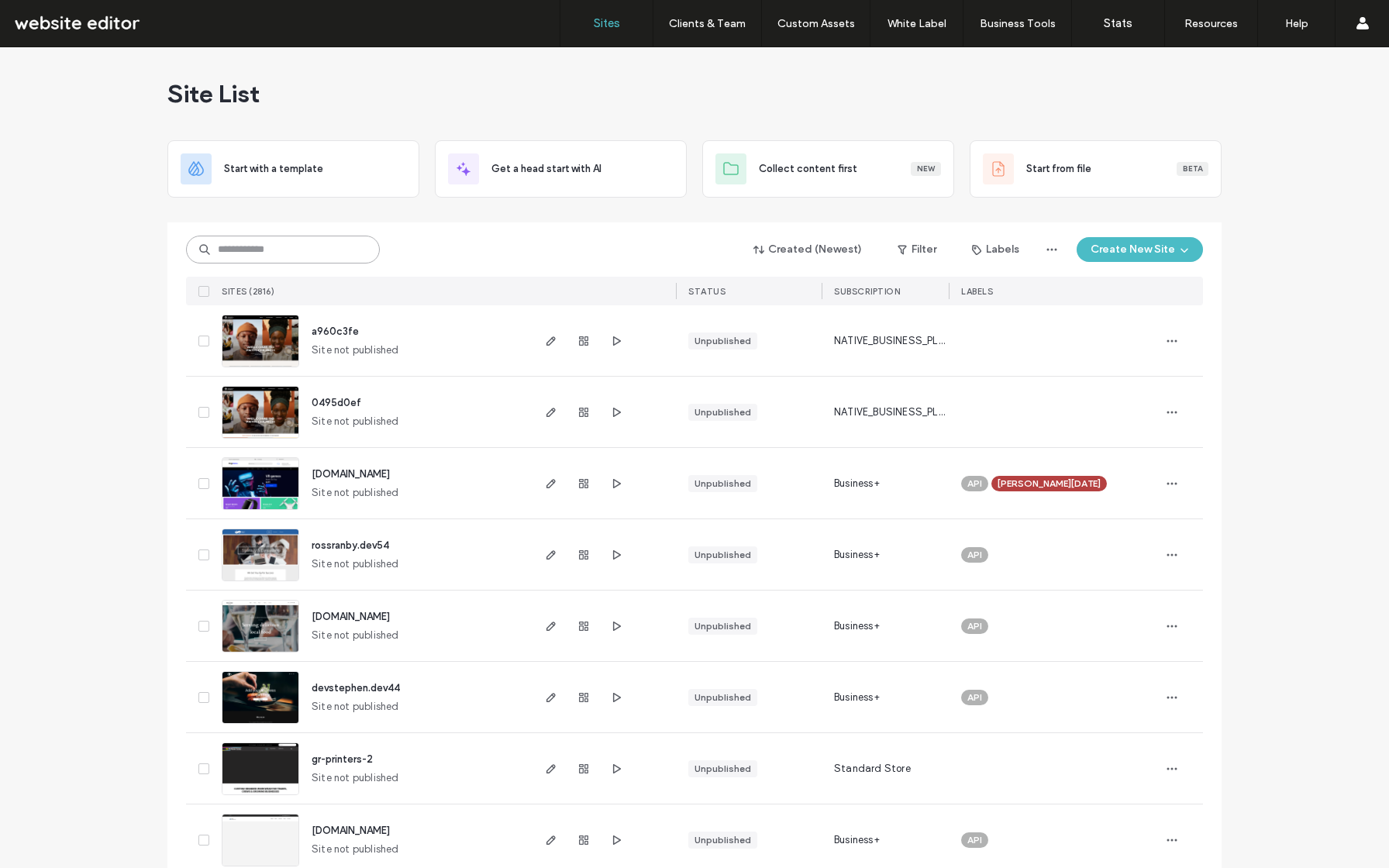
click at [307, 247] on input at bounding box center [283, 249] width 194 height 28
type input "****"
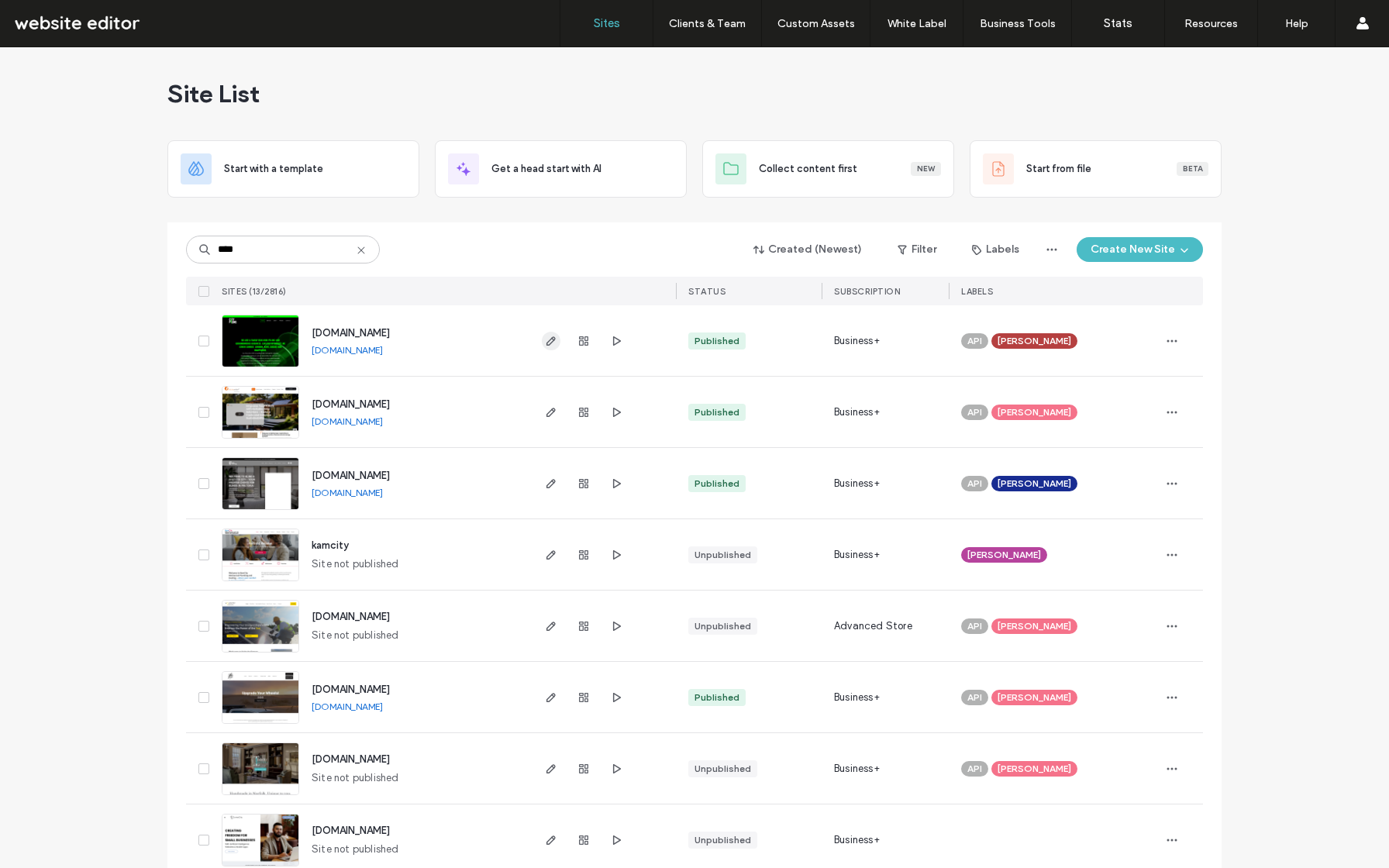
click at [547, 338] on use "button" at bounding box center [551, 341] width 10 height 9
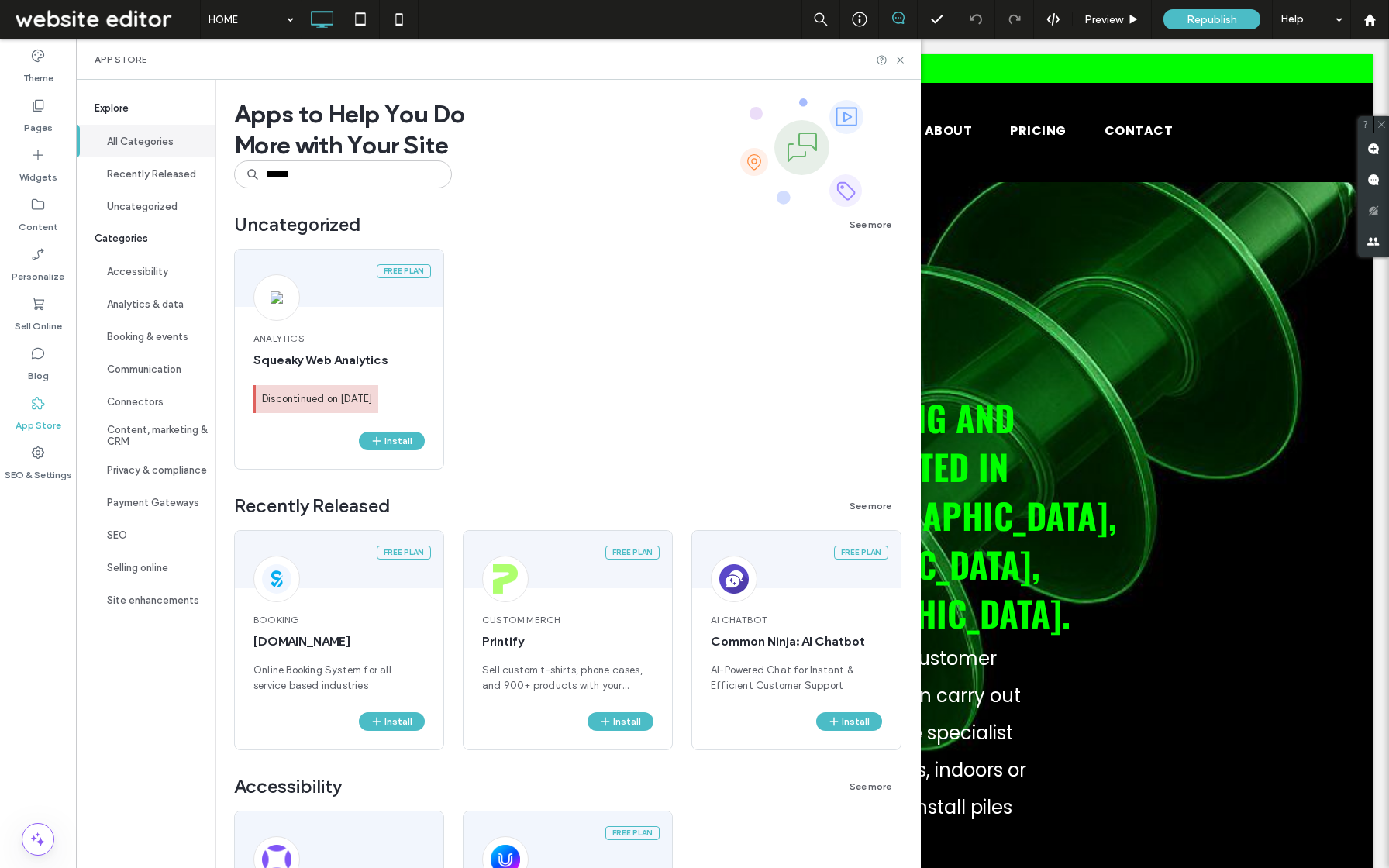
type input "******"
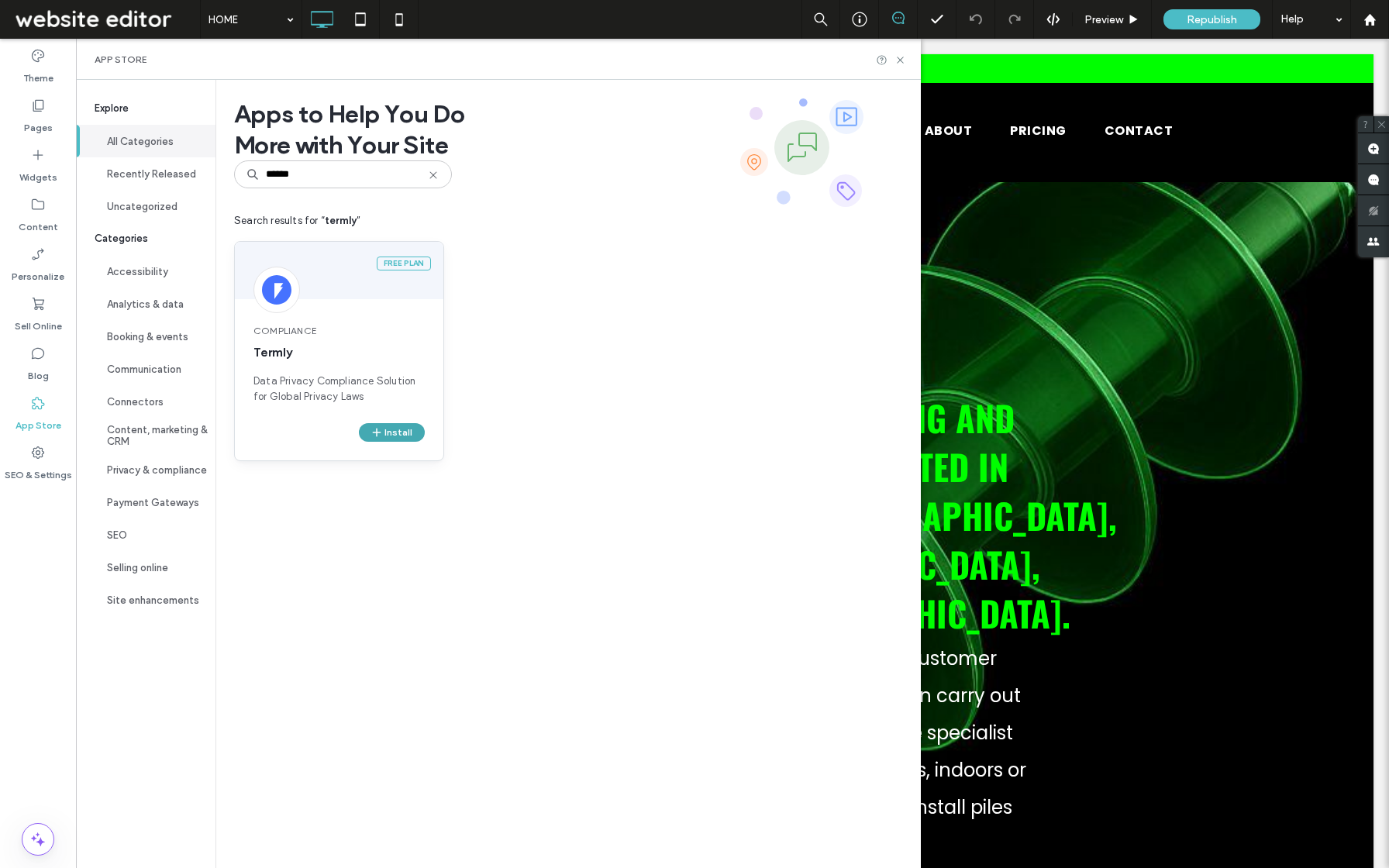
click at [377, 427] on icon "button" at bounding box center [376, 432] width 12 height 12
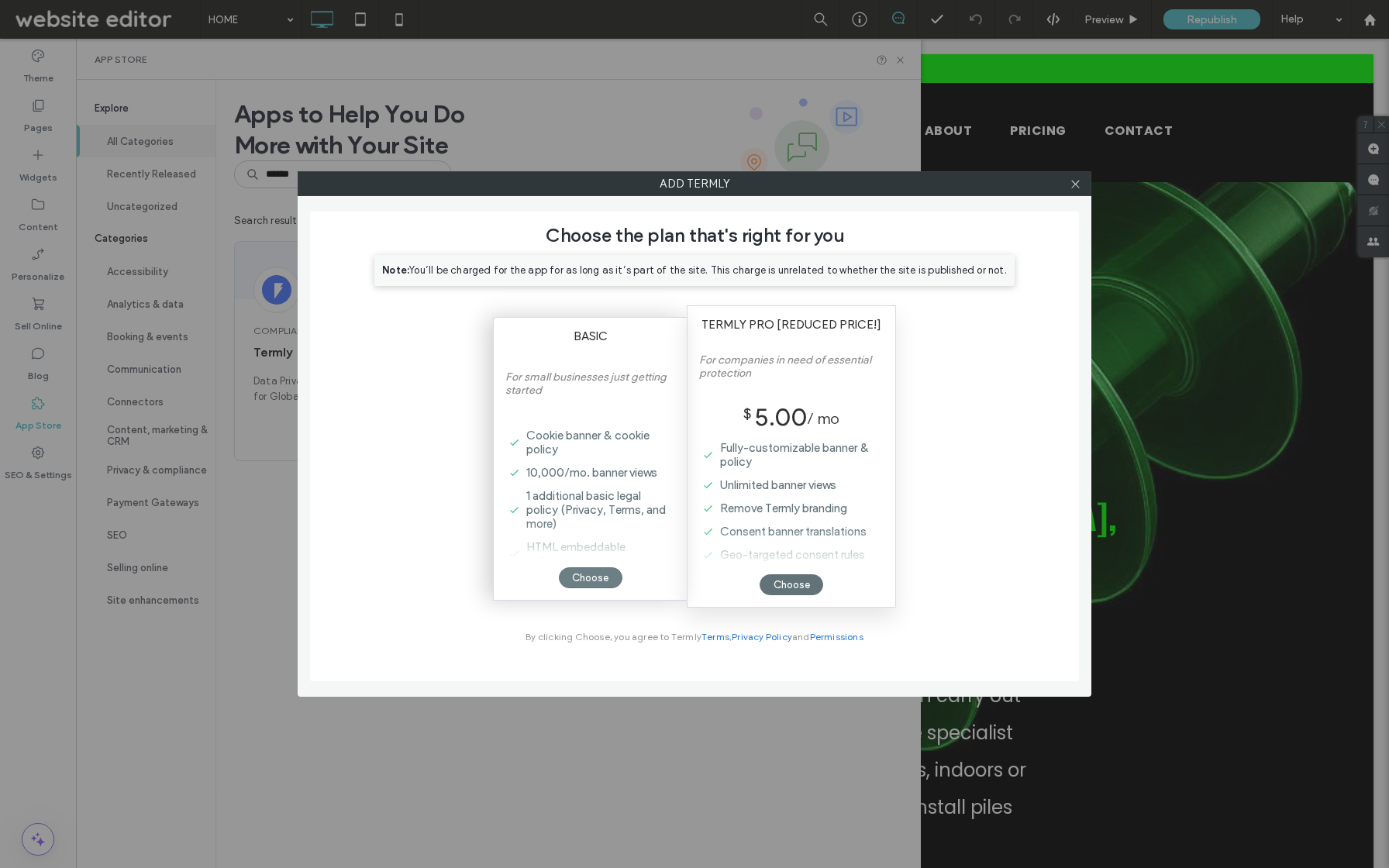
click at [594, 575] on div "Choose" at bounding box center [590, 577] width 64 height 21
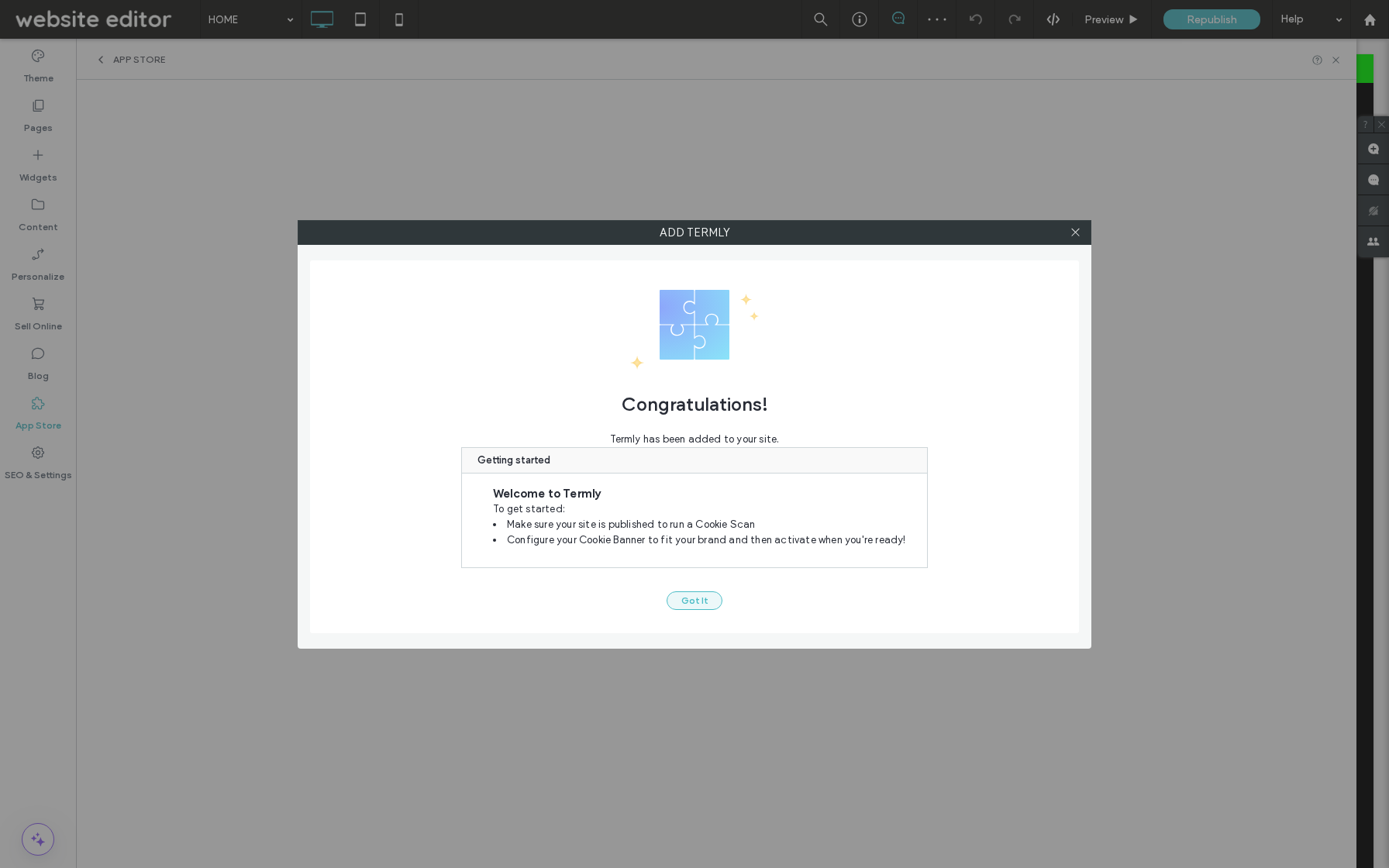
click at [704, 599] on button "Got It" at bounding box center [694, 601] width 56 height 19
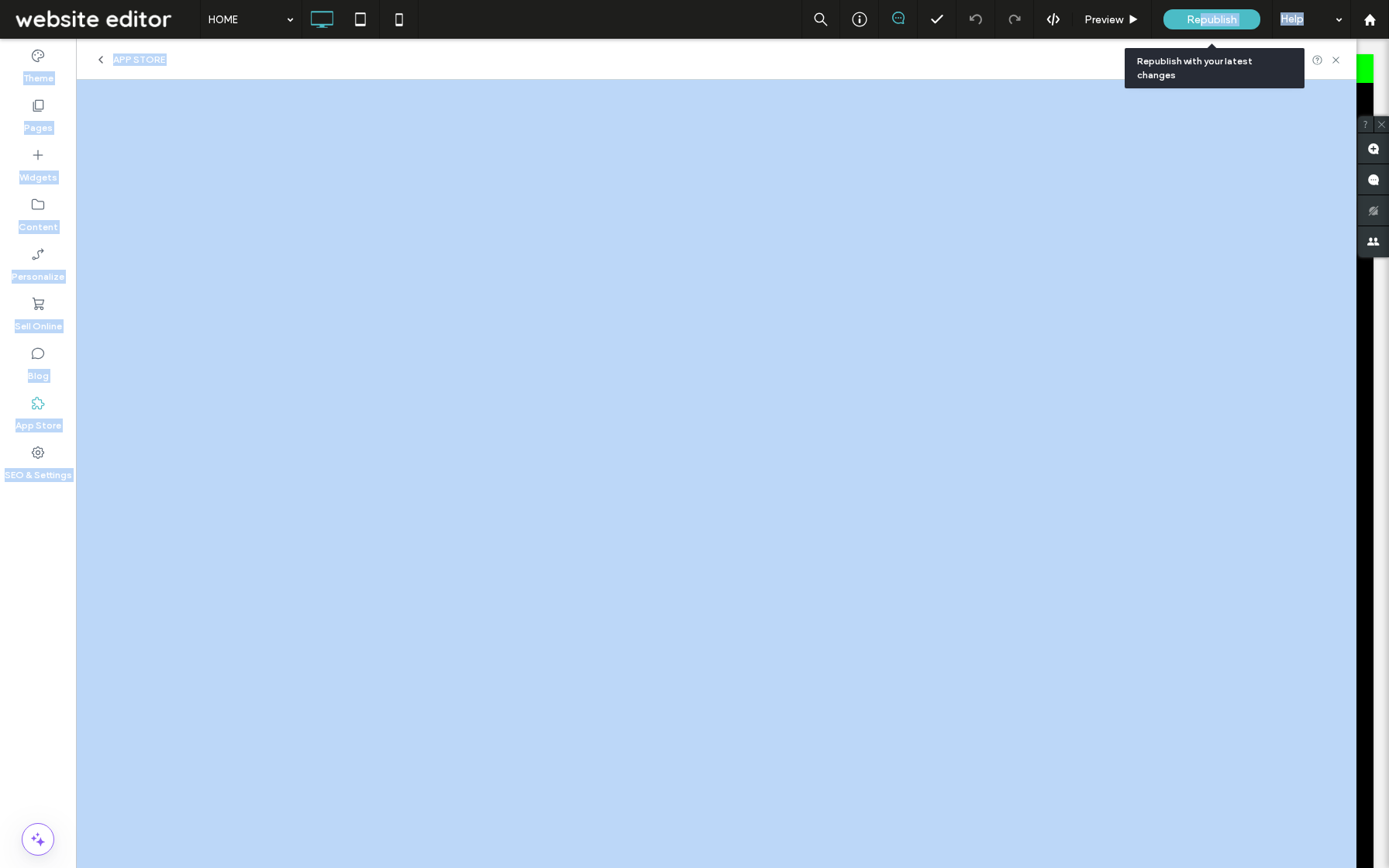
drag, startPoint x: 1204, startPoint y: 15, endPoint x: 1204, endPoint y: 782, distance: 767.0
click at [1204, 15] on span "Republish" at bounding box center [1211, 20] width 50 height 13
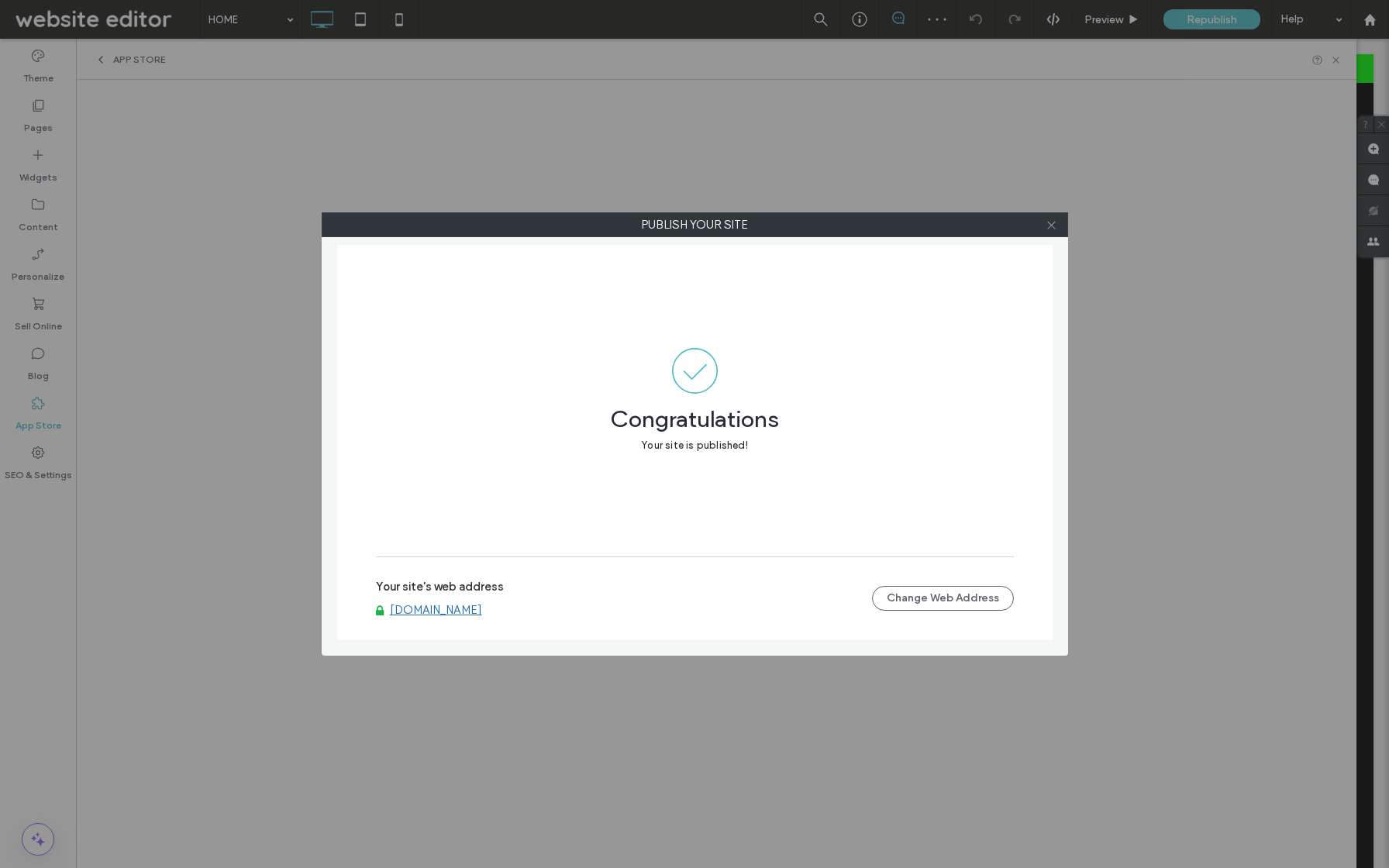
click at [1049, 222] on icon at bounding box center [1052, 225] width 11 height 11
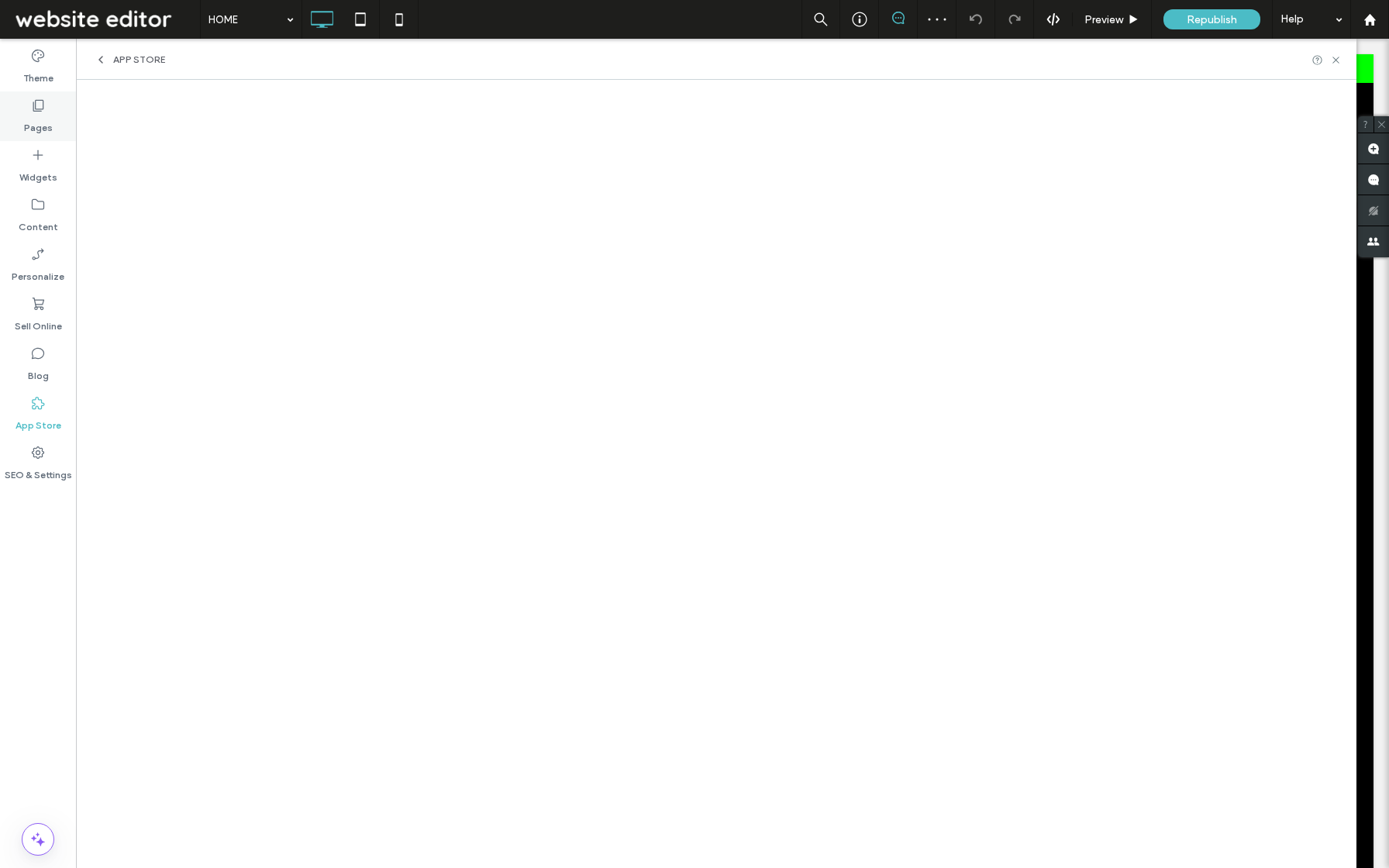
click at [44, 128] on label "Pages" at bounding box center [38, 123] width 29 height 22
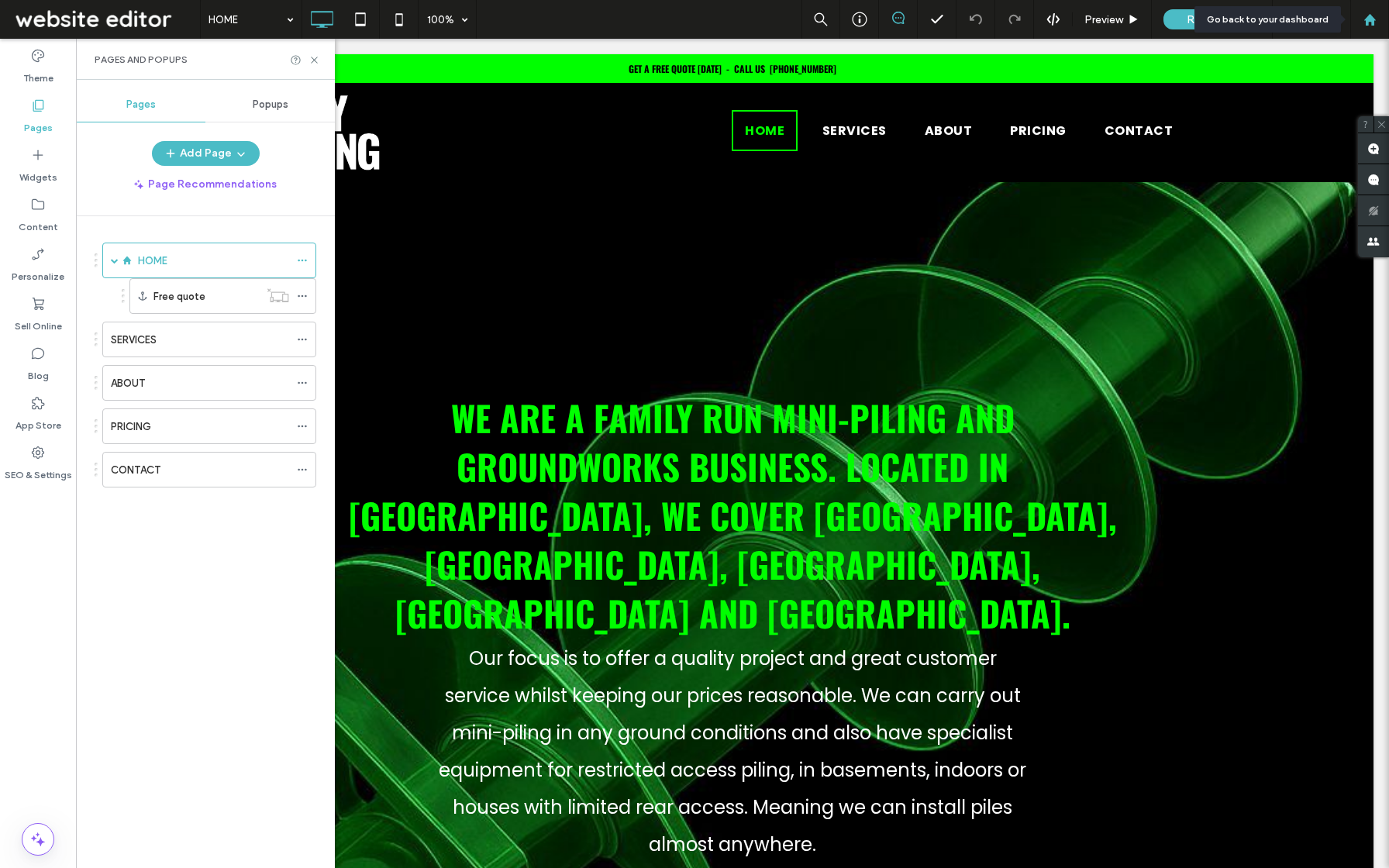
click at [1370, 30] on div at bounding box center [1370, 19] width 39 height 39
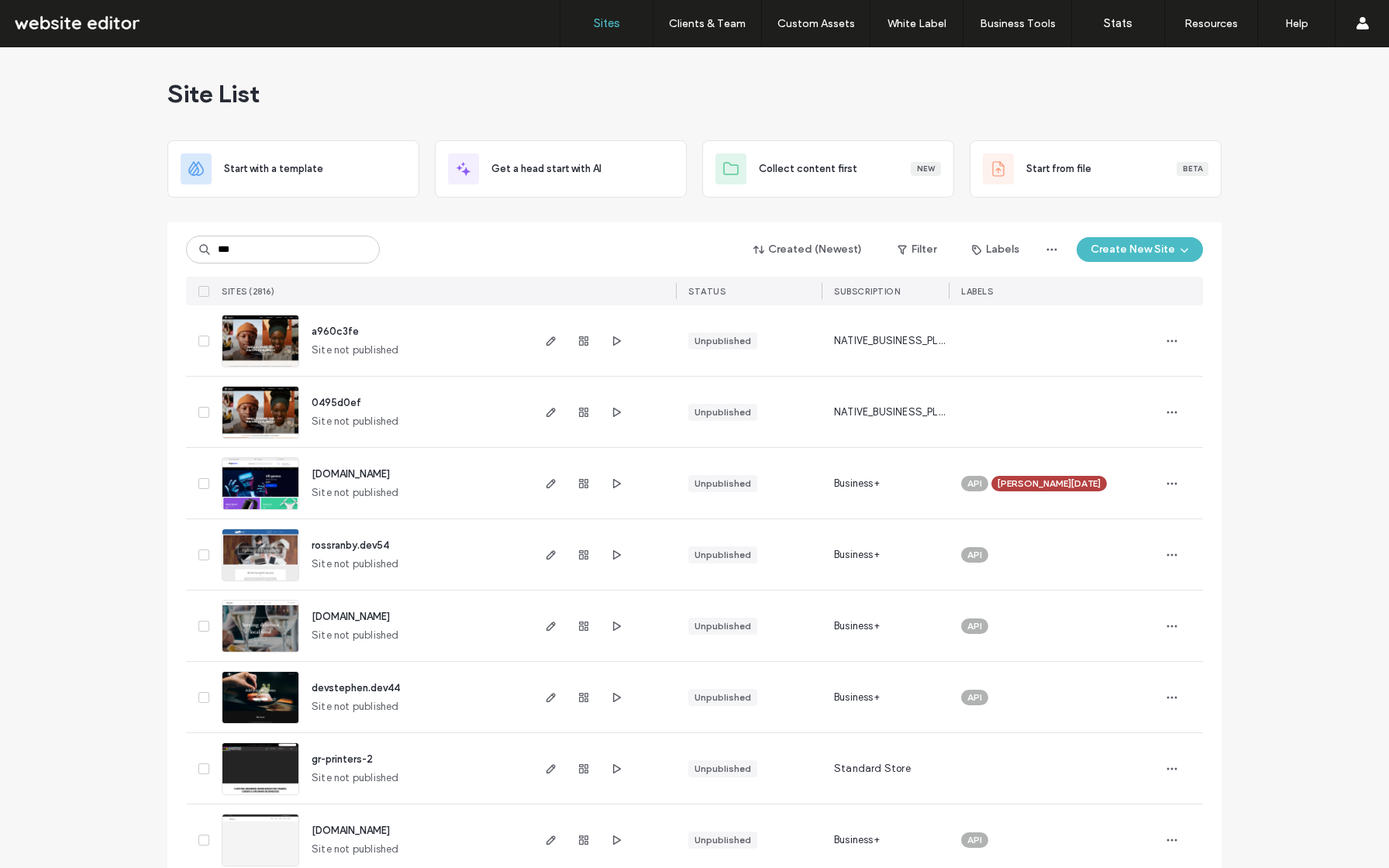
type input "***"
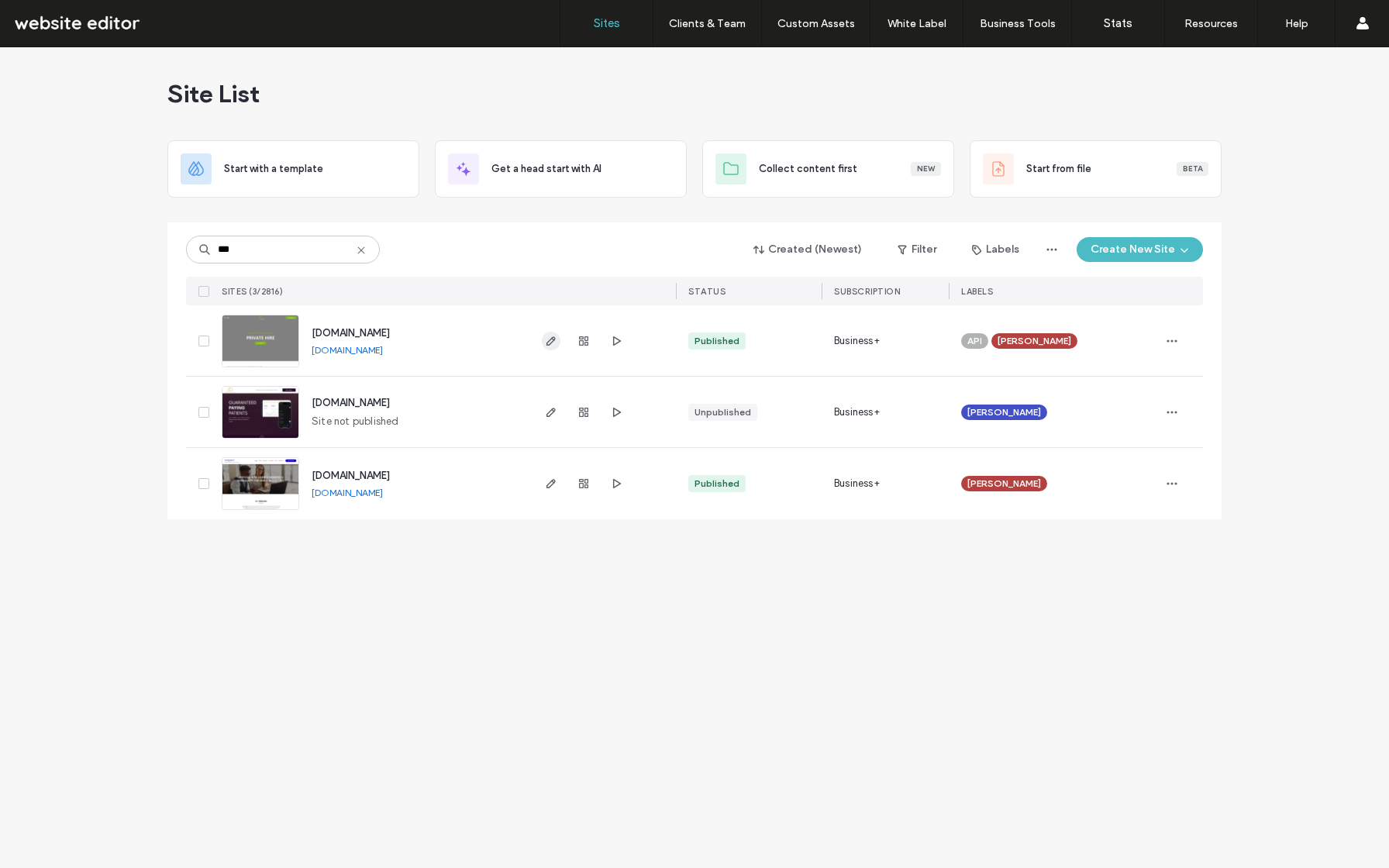
click at [555, 344] on icon "button" at bounding box center [551, 341] width 12 height 12
